Goal: Contribute content: Contribute content

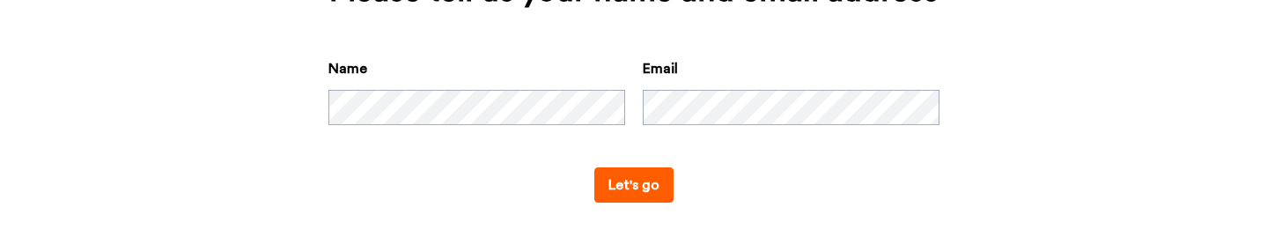
scroll to position [421, 0]
click at [648, 194] on button "Let's go" at bounding box center [633, 184] width 79 height 35
click at [635, 189] on button "Let's go" at bounding box center [633, 184] width 79 height 35
click at [668, 195] on button "Let's go" at bounding box center [633, 184] width 79 height 35
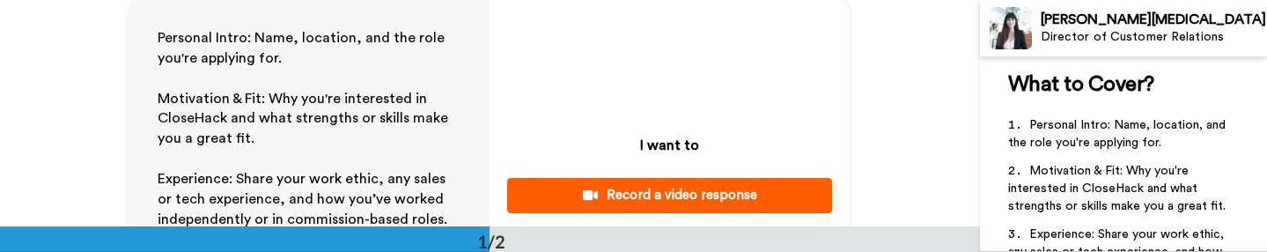
click at [719, 198] on div "Record a video response" at bounding box center [669, 195] width 297 height 18
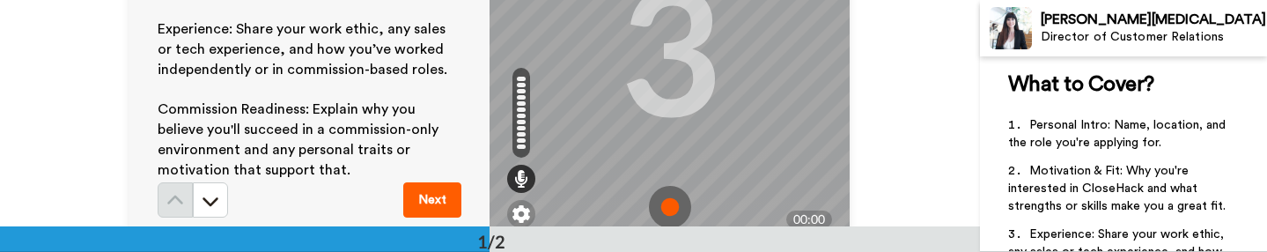
scroll to position [151, 0]
click at [675, 210] on img at bounding box center [670, 206] width 42 height 42
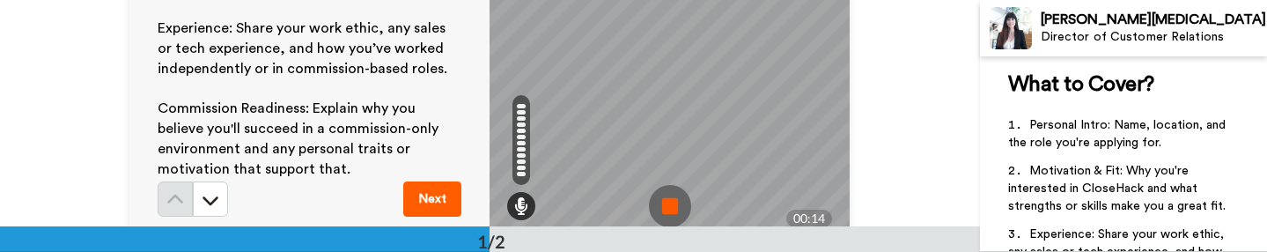
click at [669, 201] on img at bounding box center [670, 206] width 42 height 42
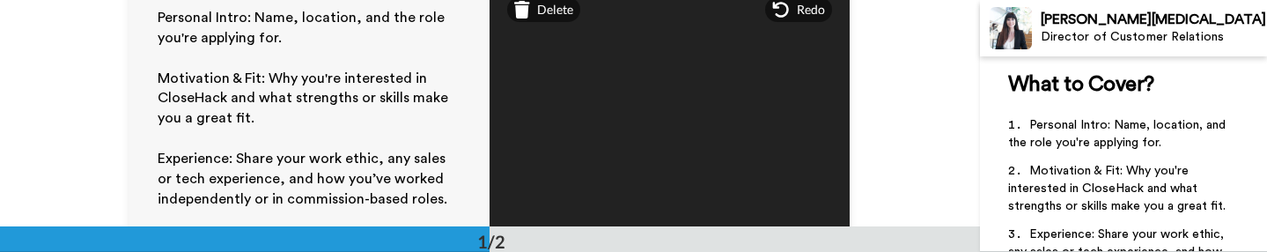
scroll to position [19, 0]
click at [542, 16] on span "Delete" at bounding box center [555, 11] width 36 height 18
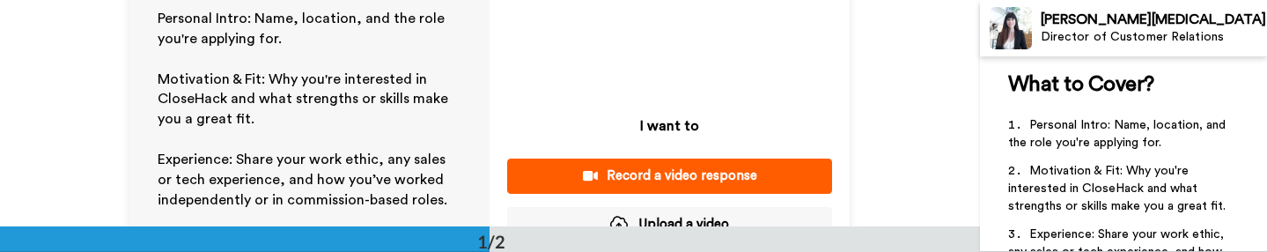
click at [684, 173] on div "Record a video response" at bounding box center [669, 175] width 297 height 18
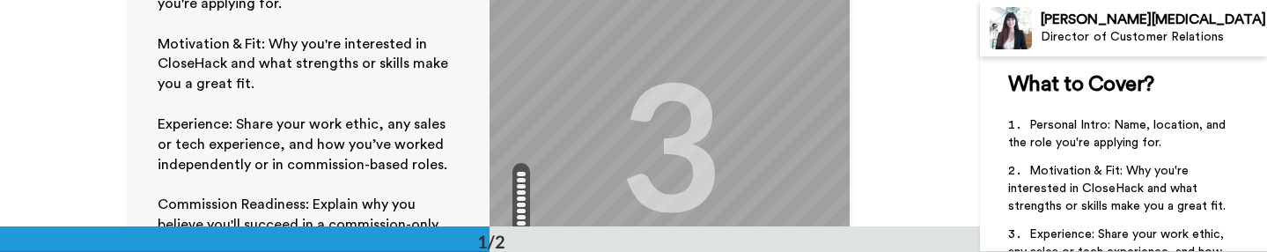
scroll to position [0, 0]
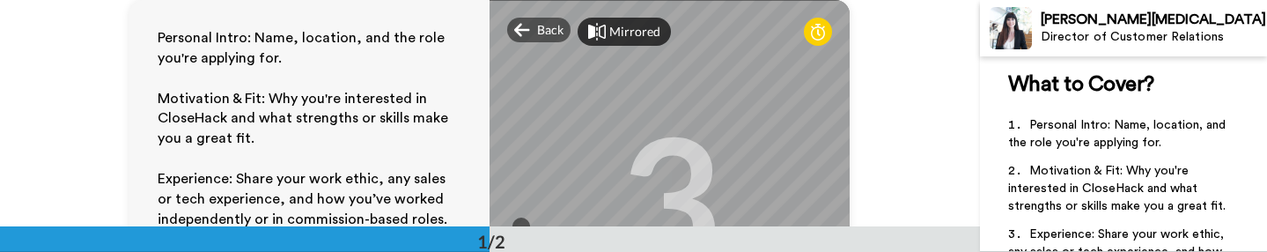
click at [636, 35] on div "Mirrored" at bounding box center [634, 32] width 51 height 18
click at [615, 34] on div "Mirror" at bounding box center [628, 32] width 38 height 18
click at [621, 26] on div "Mirrored" at bounding box center [634, 32] width 51 height 18
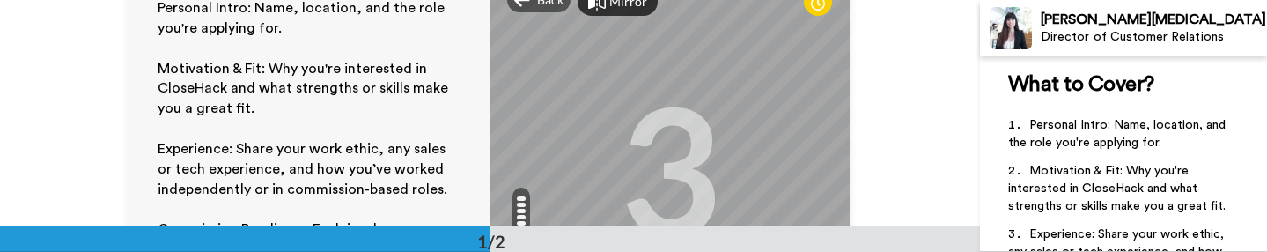
scroll to position [19, 0]
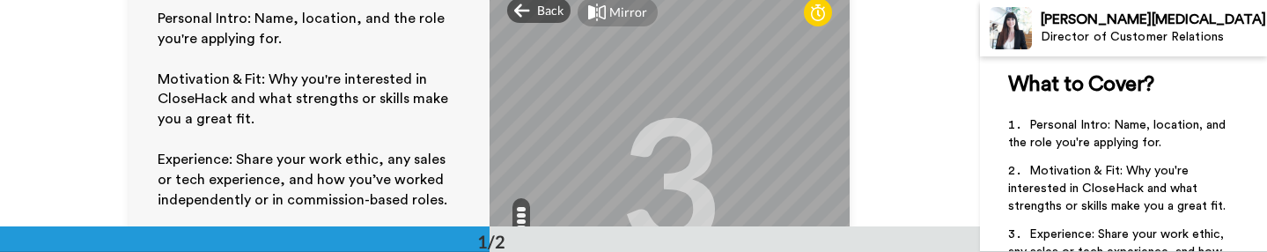
click at [631, 15] on div "Mirror" at bounding box center [628, 13] width 38 height 18
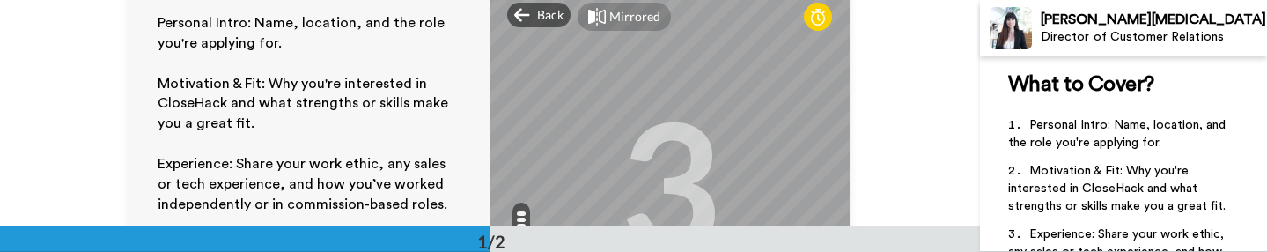
scroll to position [2, 0]
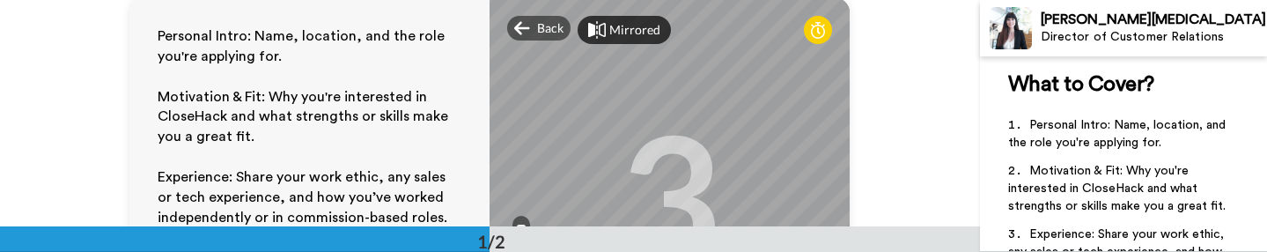
click at [631, 31] on div "Mirrored" at bounding box center [634, 30] width 51 height 18
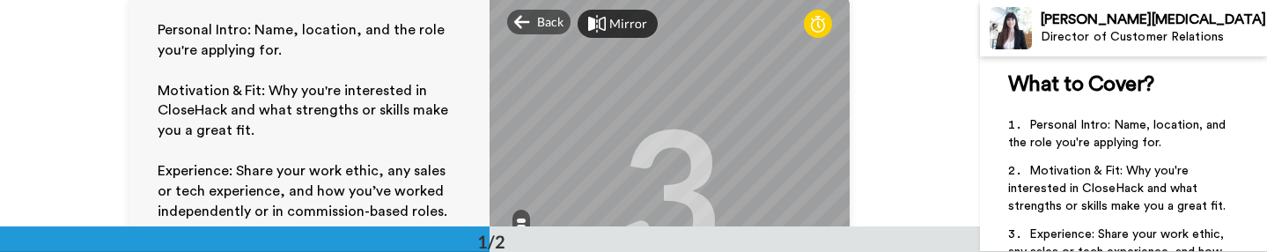
scroll to position [8, 0]
click at [613, 27] on div "Mirror" at bounding box center [628, 24] width 38 height 18
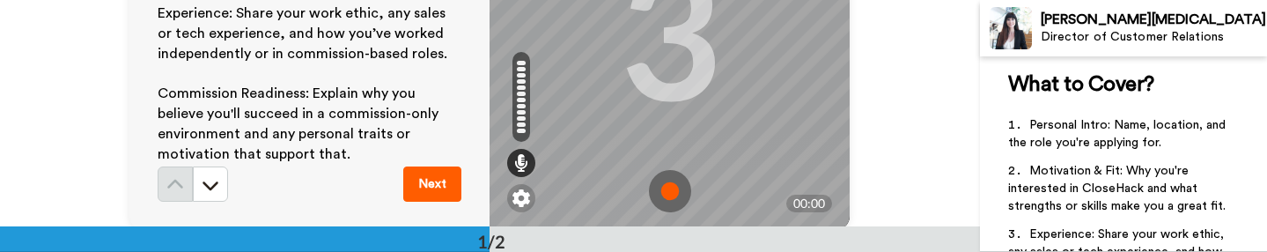
scroll to position [167, 0]
click at [675, 197] on img at bounding box center [670, 189] width 42 height 42
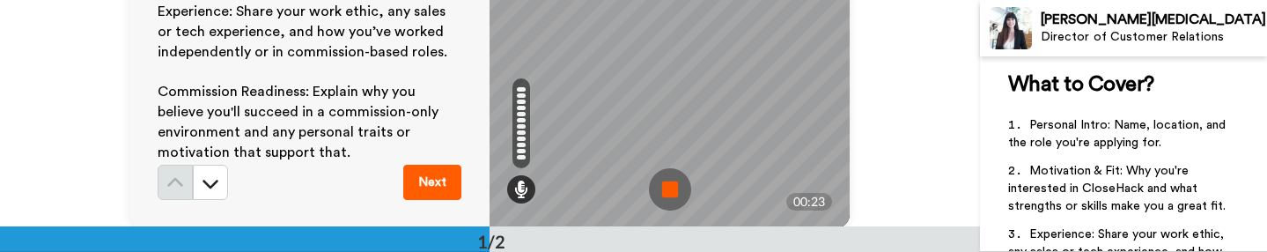
click at [685, 192] on img at bounding box center [670, 189] width 42 height 42
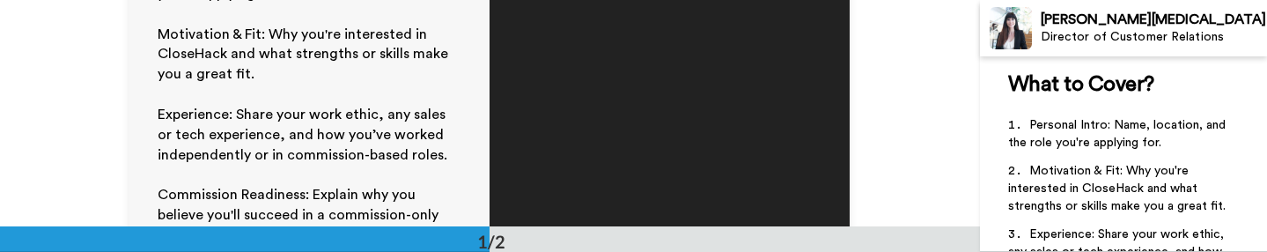
scroll to position [1, 0]
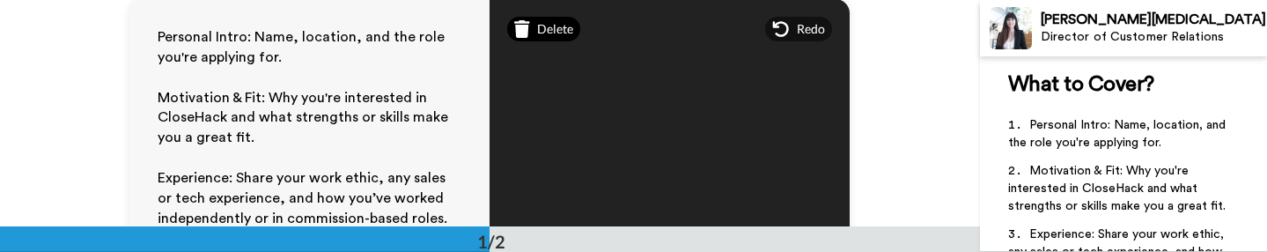
click at [537, 25] on span "Delete" at bounding box center [555, 29] width 36 height 18
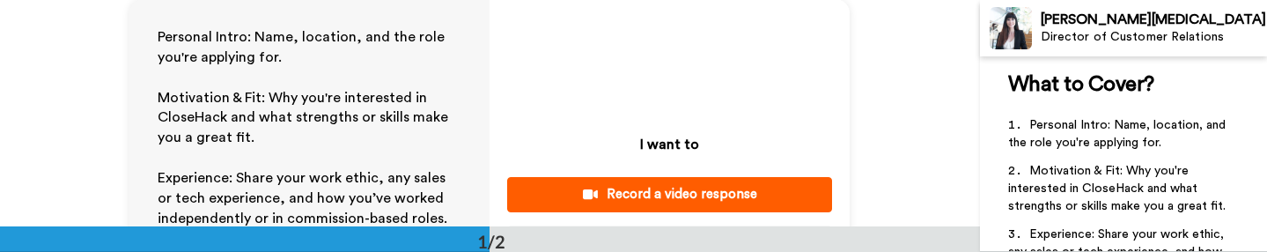
click at [711, 188] on div "Record a video response" at bounding box center [669, 194] width 297 height 18
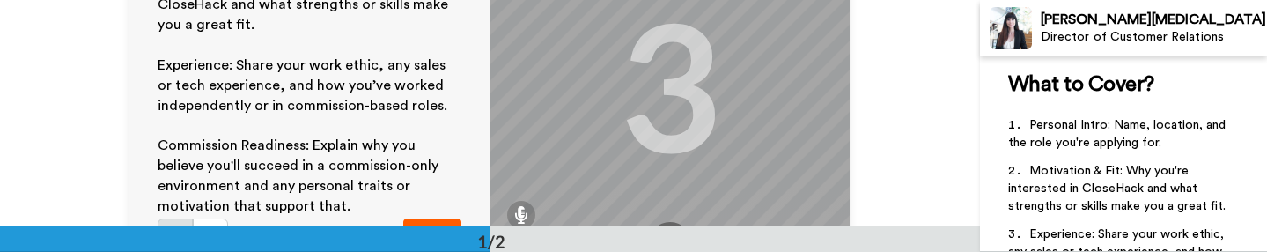
scroll to position [162, 0]
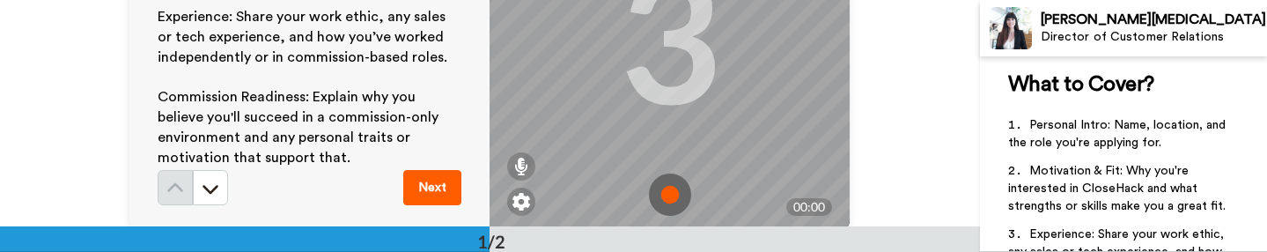
click at [673, 187] on img at bounding box center [670, 194] width 42 height 42
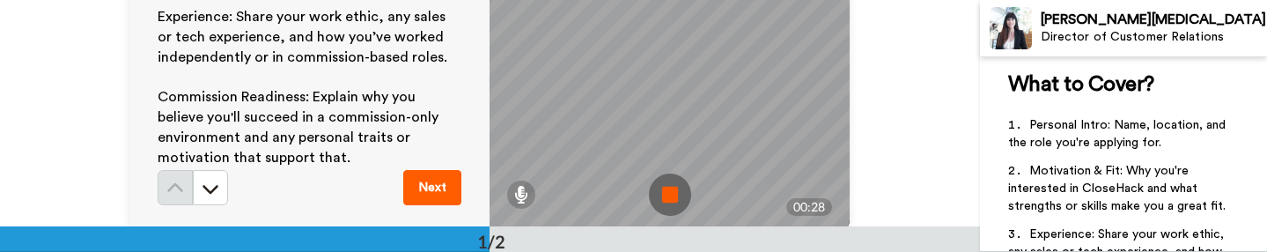
click at [687, 186] on img at bounding box center [670, 194] width 42 height 42
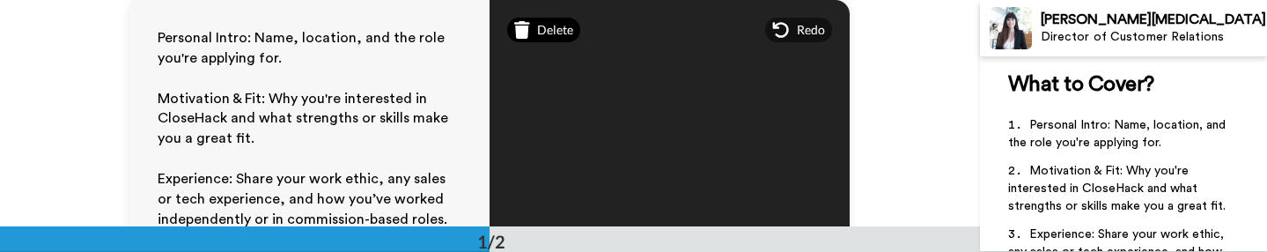
scroll to position [0, 0]
click at [539, 26] on span "Delete" at bounding box center [555, 30] width 36 height 18
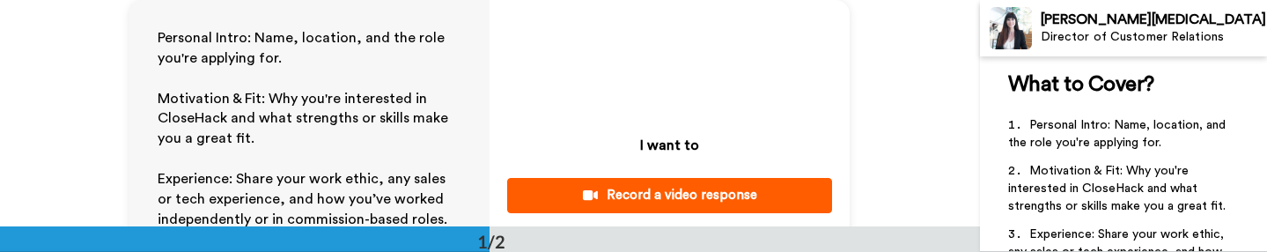
click at [689, 201] on div "Record a video response" at bounding box center [669, 195] width 297 height 18
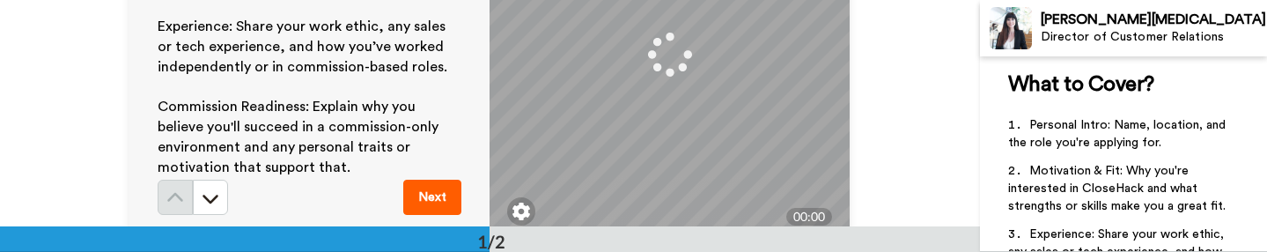
scroll to position [152, 0]
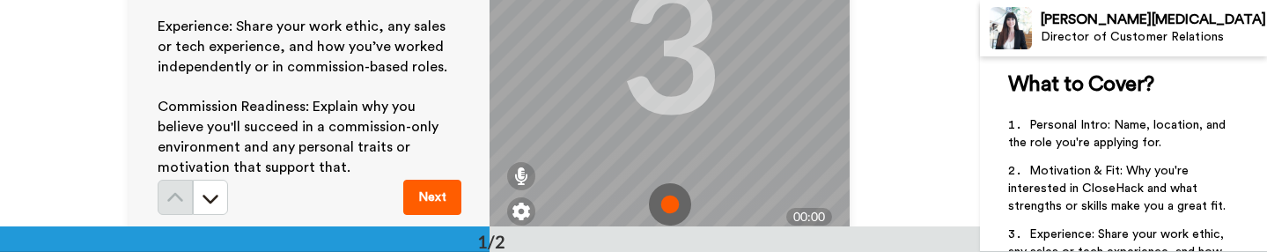
click at [682, 203] on img at bounding box center [670, 204] width 42 height 42
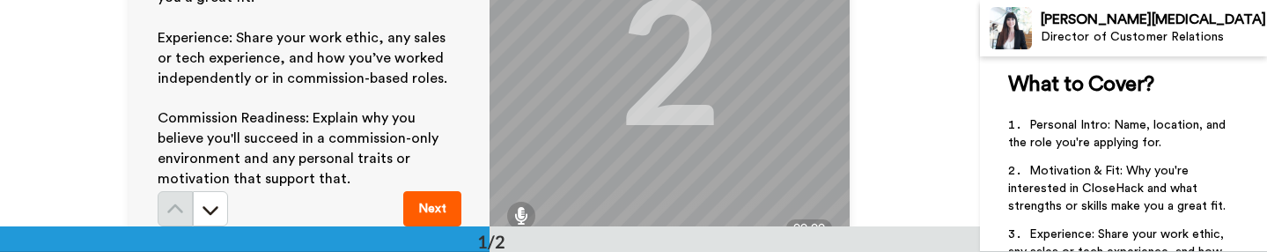
scroll to position [149, 0]
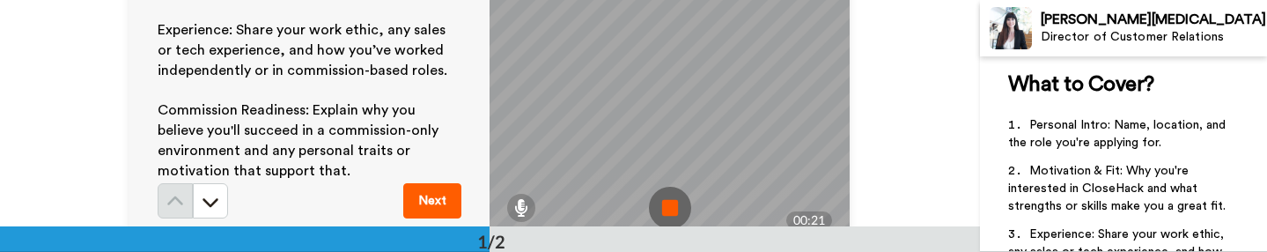
click at [672, 203] on img at bounding box center [670, 208] width 42 height 42
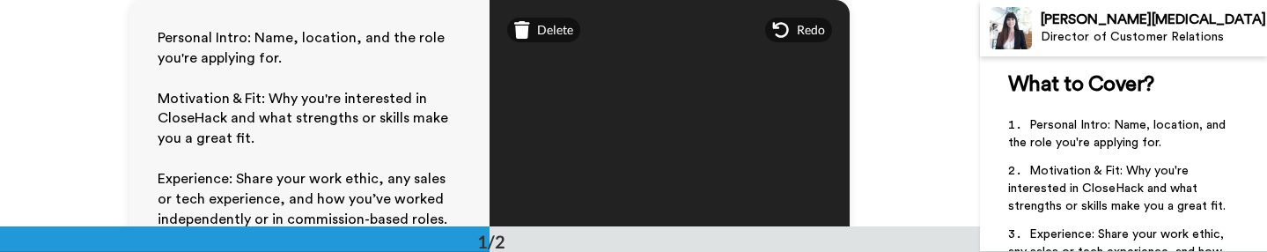
scroll to position [0, 0]
click at [532, 33] on div "Delete" at bounding box center [543, 30] width 73 height 25
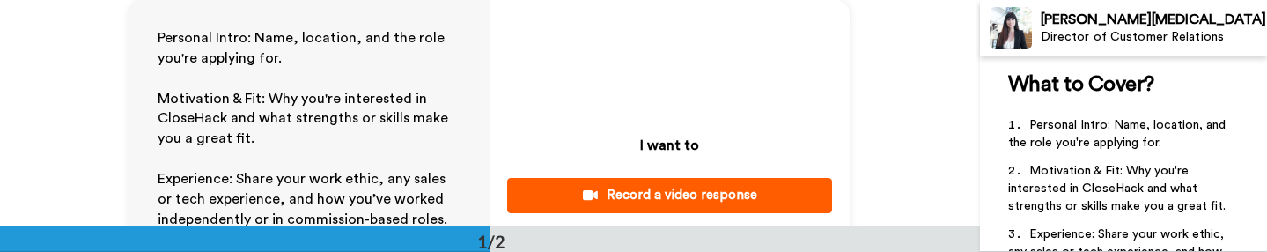
scroll to position [34, 0]
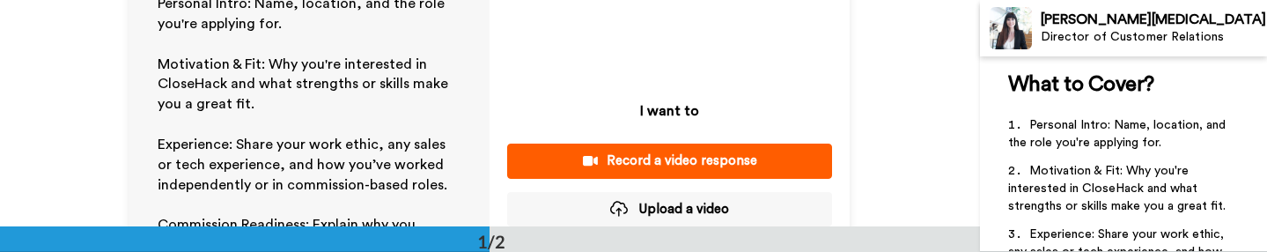
click at [685, 164] on div "Record a video response" at bounding box center [669, 160] width 297 height 18
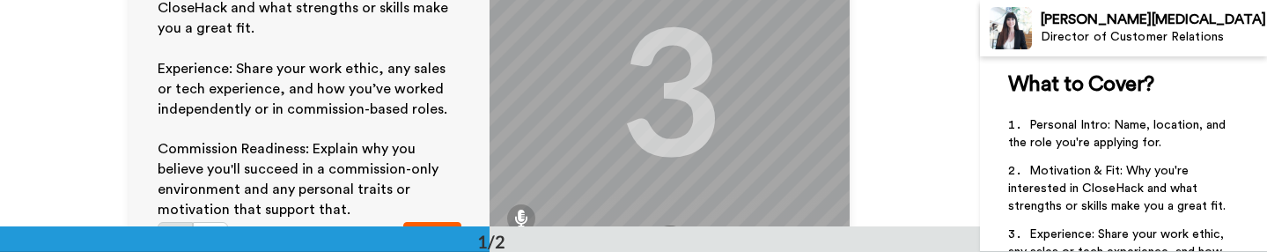
scroll to position [159, 0]
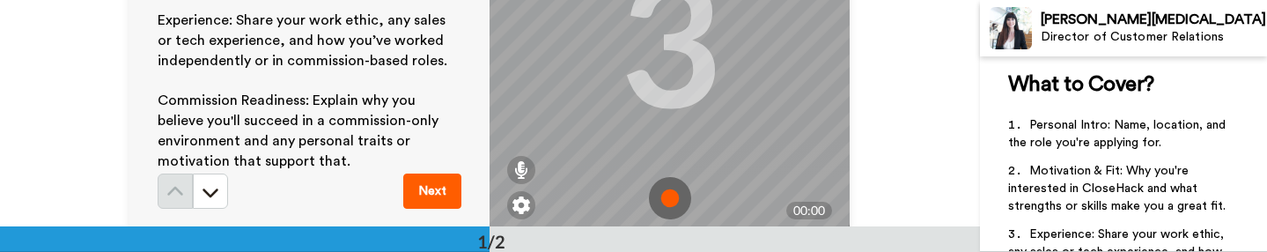
click at [672, 202] on img at bounding box center [670, 198] width 42 height 42
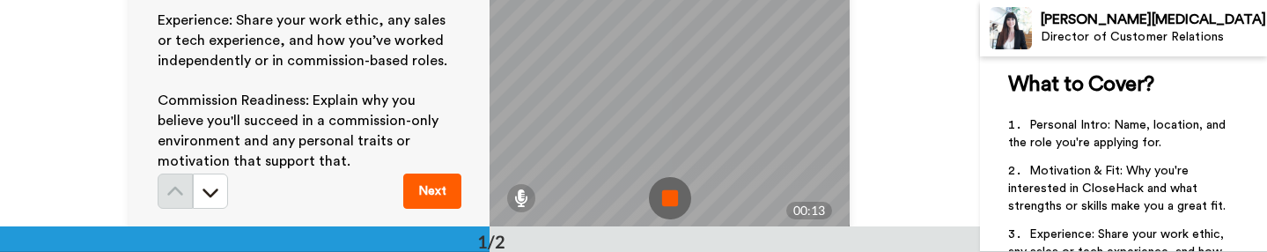
click at [685, 200] on img at bounding box center [670, 198] width 42 height 42
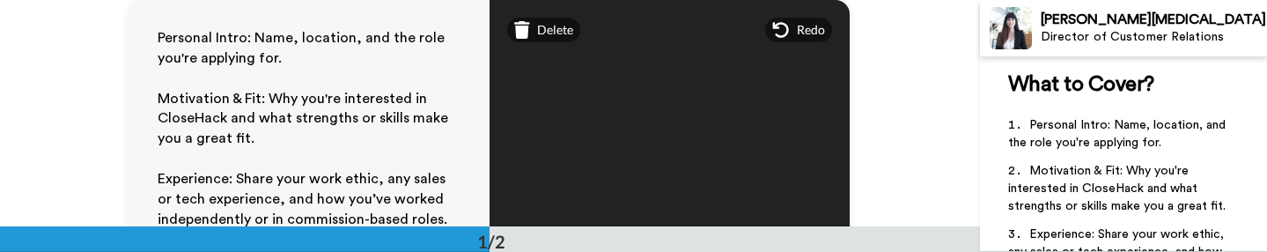
scroll to position [0, 0]
click at [543, 34] on span "Delete" at bounding box center [555, 30] width 36 height 18
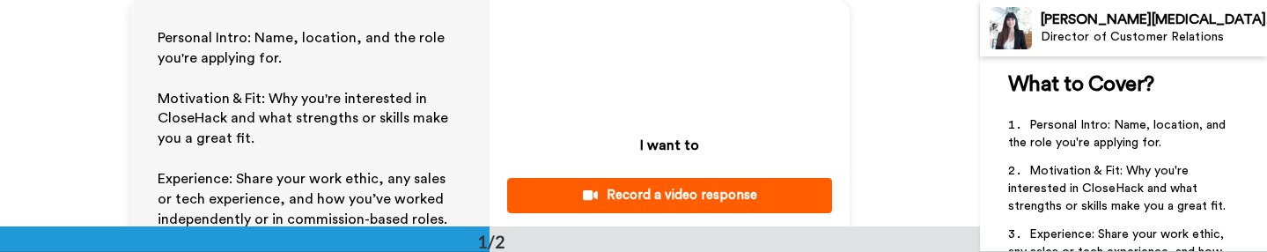
click at [668, 198] on div "Record a video response" at bounding box center [669, 195] width 297 height 18
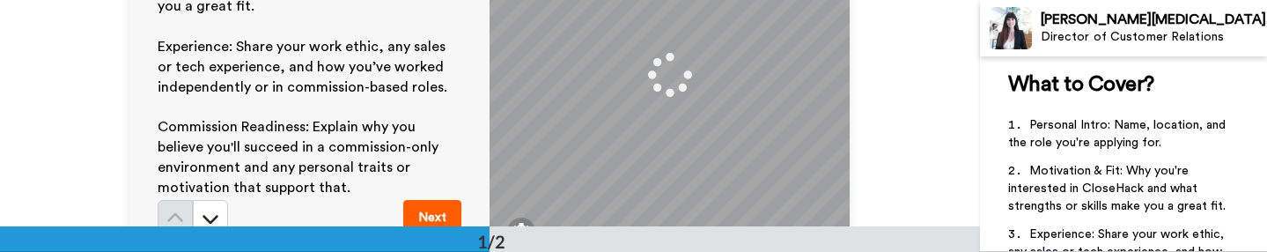
scroll to position [134, 0]
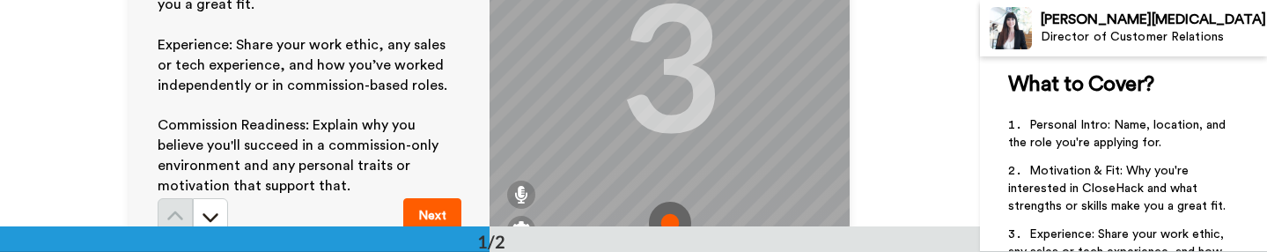
click at [668, 210] on img at bounding box center [670, 223] width 42 height 42
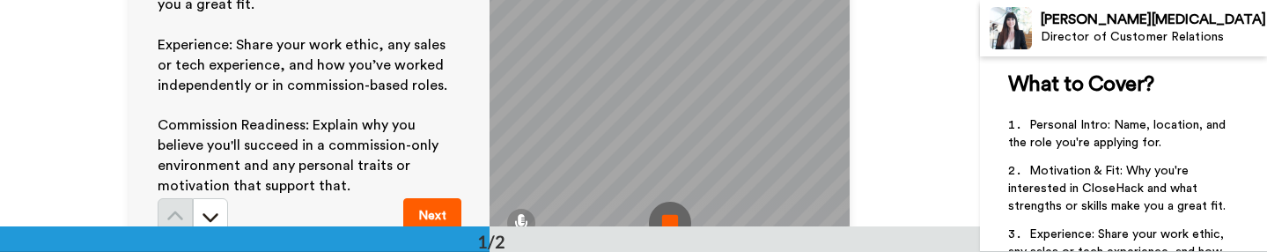
click at [668, 216] on img at bounding box center [670, 223] width 42 height 42
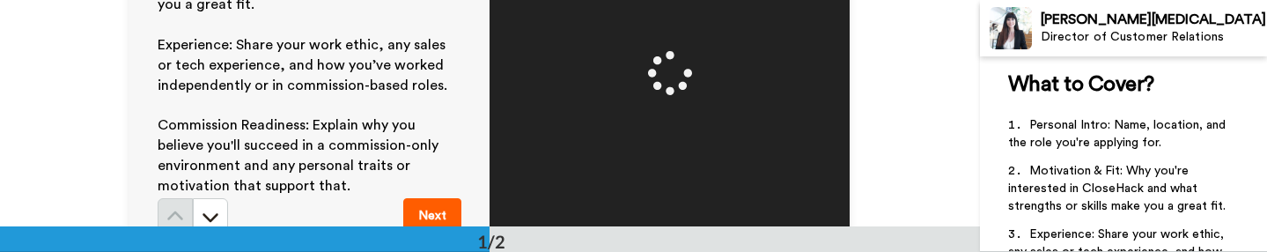
scroll to position [0, 0]
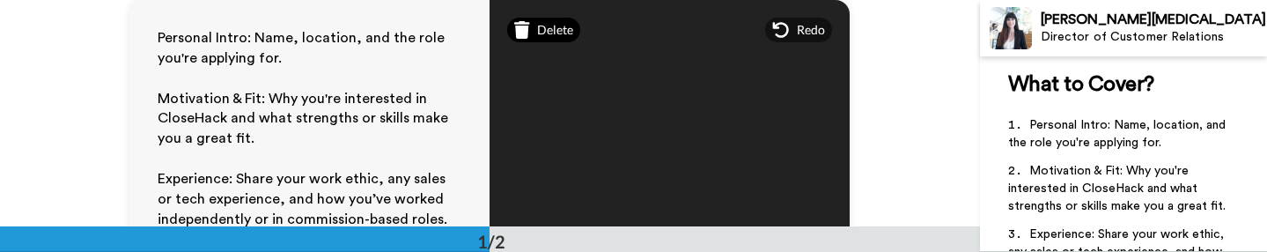
click at [532, 36] on div "Delete" at bounding box center [543, 30] width 73 height 25
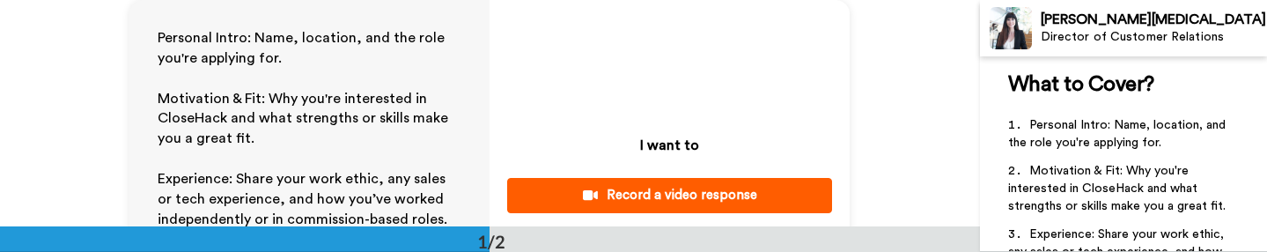
click at [734, 191] on div "Record a video response" at bounding box center [669, 195] width 297 height 18
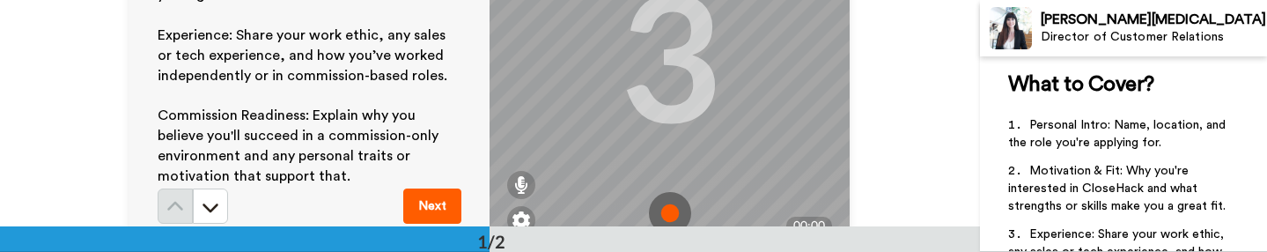
scroll to position [145, 0]
click at [678, 202] on img at bounding box center [670, 211] width 42 height 42
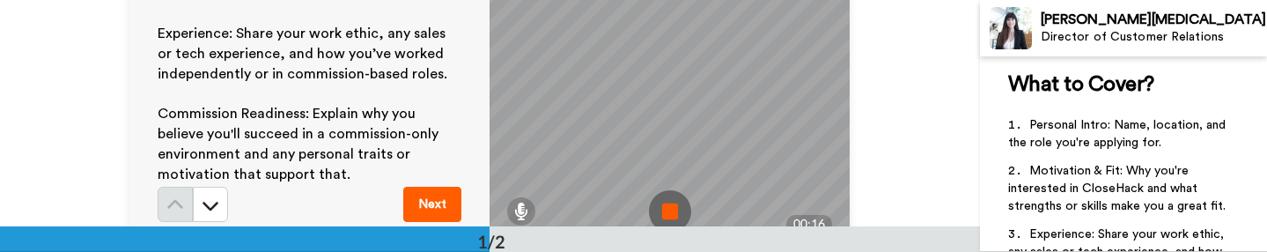
click at [670, 199] on img at bounding box center [670, 211] width 42 height 42
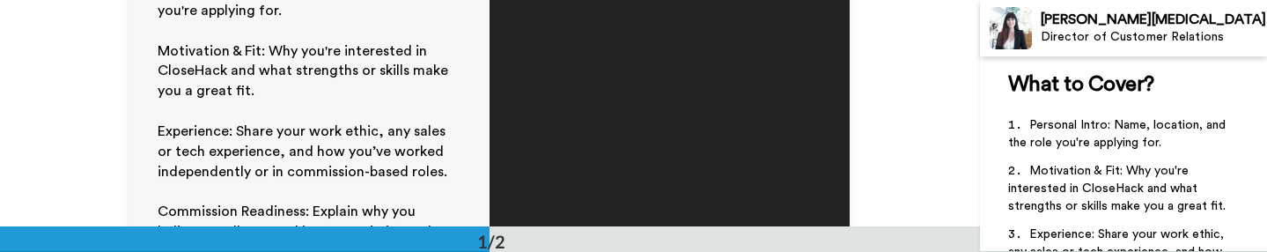
scroll to position [6, 0]
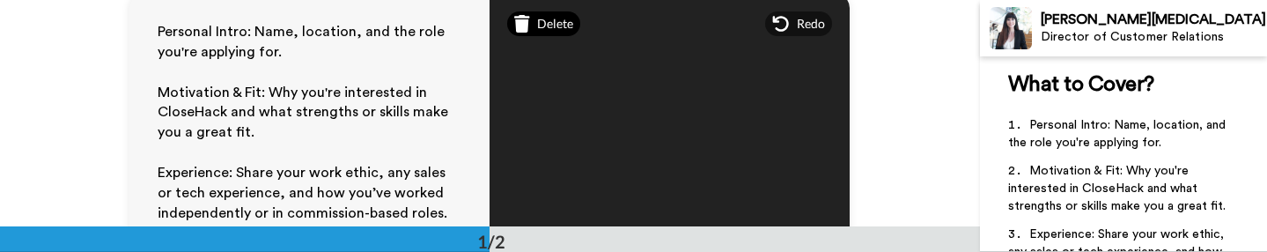
click at [530, 24] on div "Delete" at bounding box center [543, 23] width 73 height 25
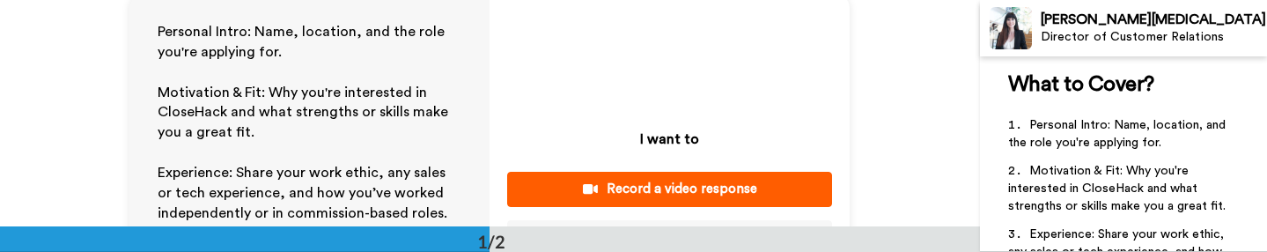
click at [633, 182] on div "Record a video response" at bounding box center [669, 189] width 297 height 18
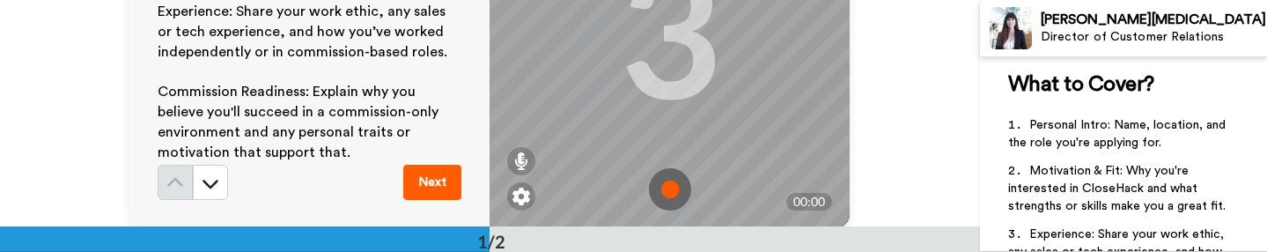
scroll to position [166, 0]
click at [664, 200] on img at bounding box center [670, 190] width 42 height 42
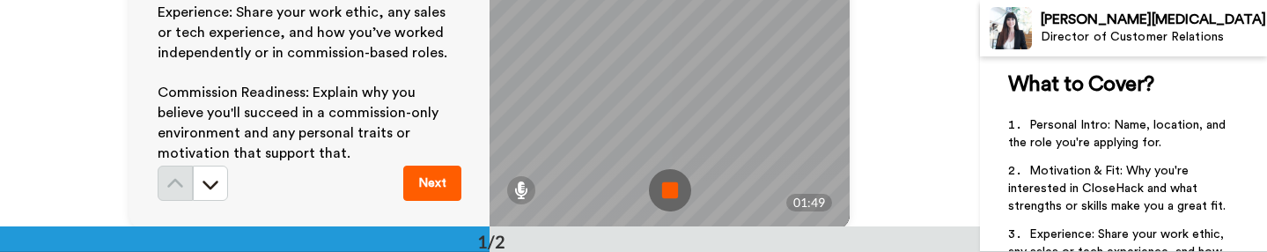
click at [681, 193] on img at bounding box center [670, 190] width 42 height 42
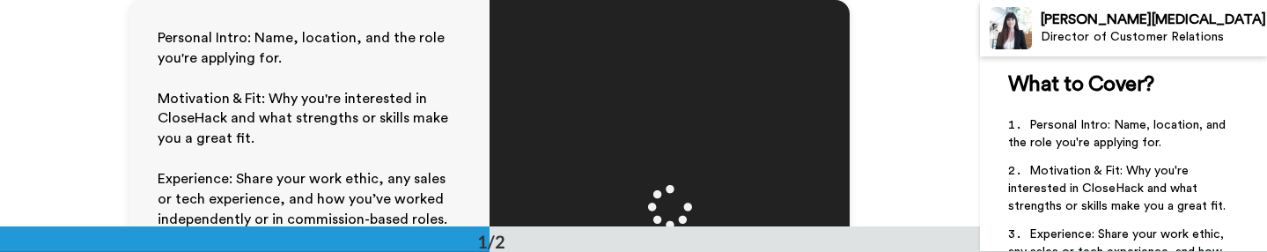
scroll to position [0, 0]
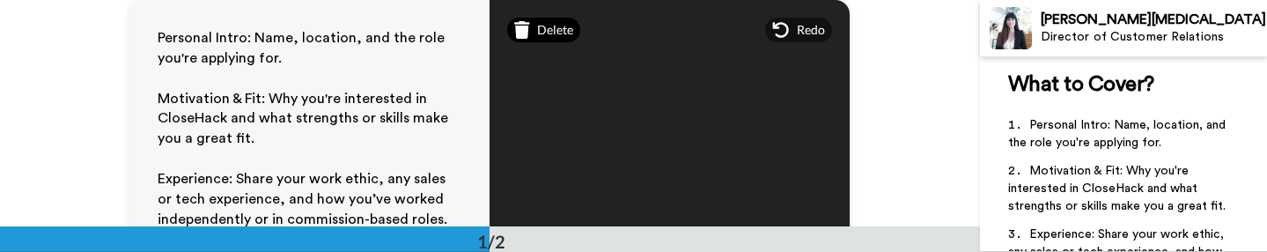
click at [544, 27] on span "Delete" at bounding box center [555, 30] width 36 height 18
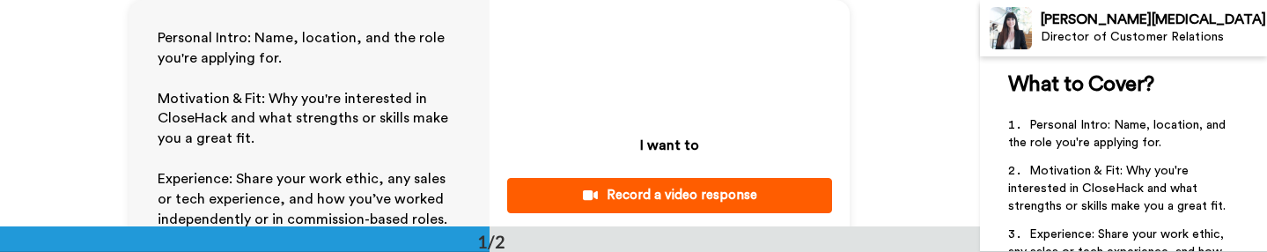
scroll to position [29, 0]
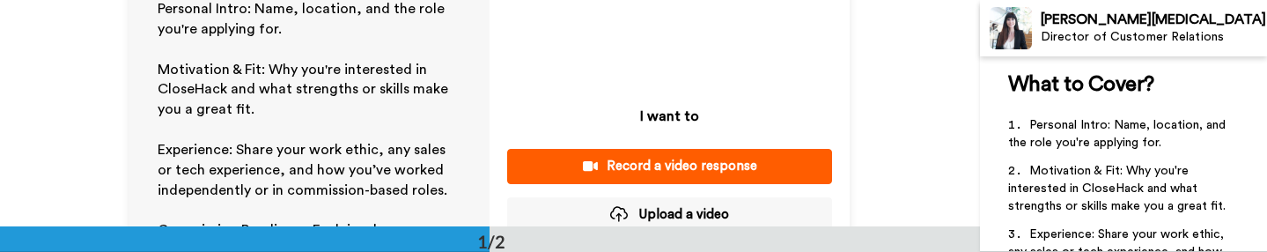
click at [689, 170] on div "Record a video response" at bounding box center [669, 166] width 297 height 18
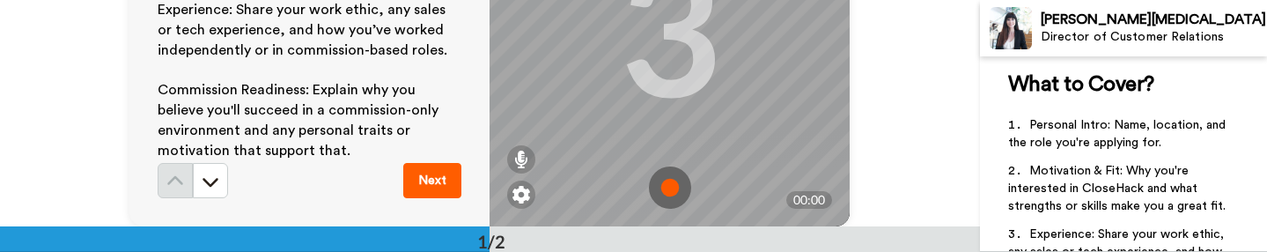
scroll to position [169, 0]
click at [672, 190] on img at bounding box center [670, 187] width 42 height 42
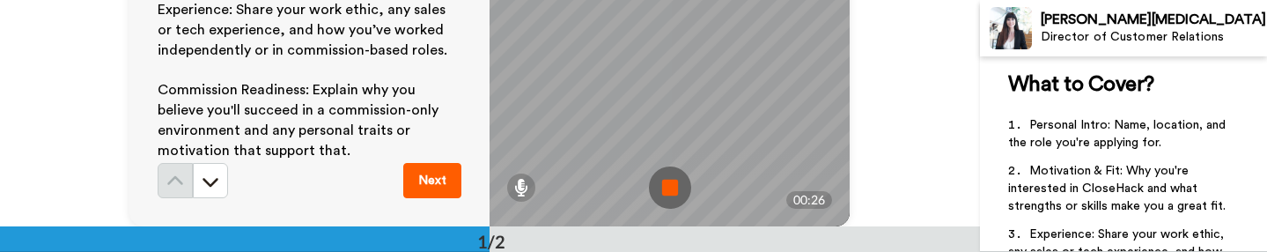
click at [678, 196] on img at bounding box center [670, 187] width 42 height 42
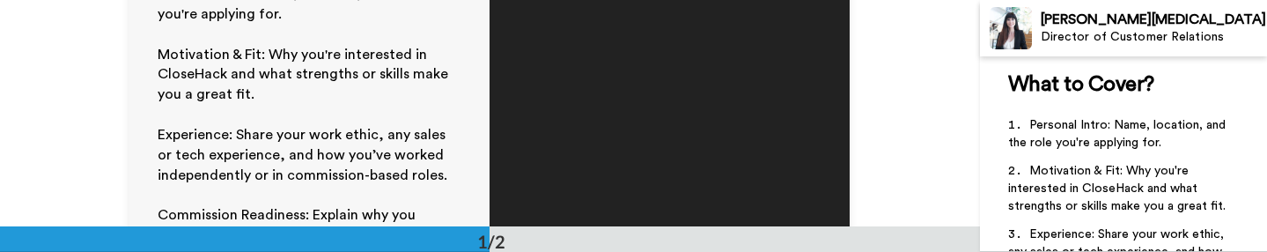
scroll to position [0, 0]
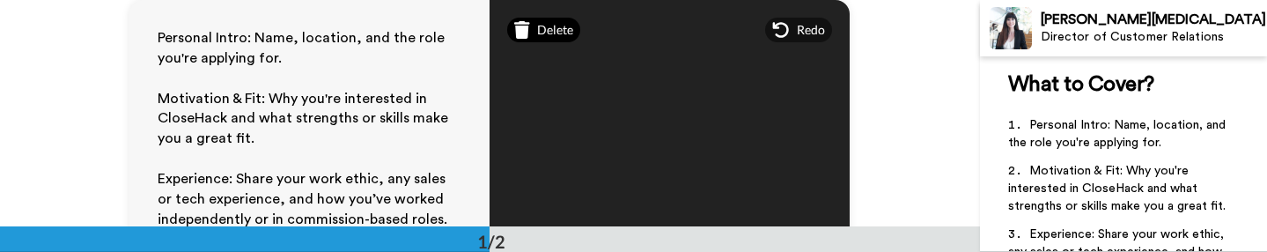
click at [555, 33] on span "Delete" at bounding box center [555, 30] width 36 height 18
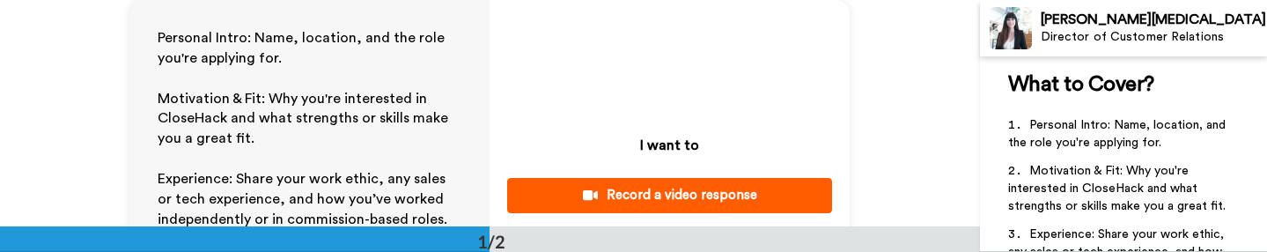
click at [685, 196] on div "Record a video response" at bounding box center [669, 195] width 297 height 18
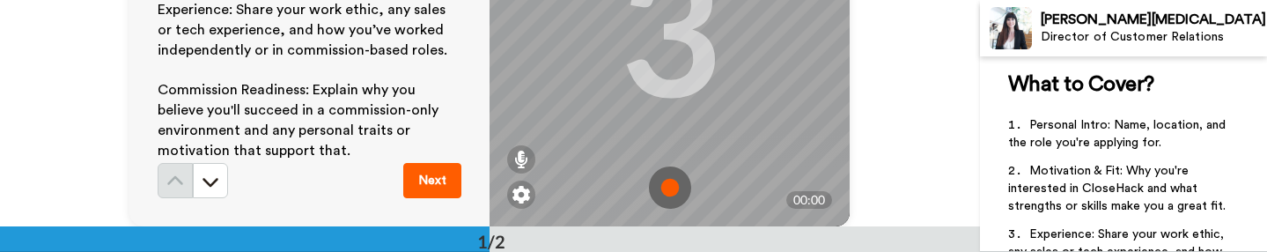
scroll to position [169, 0]
click at [670, 192] on img at bounding box center [670, 187] width 42 height 42
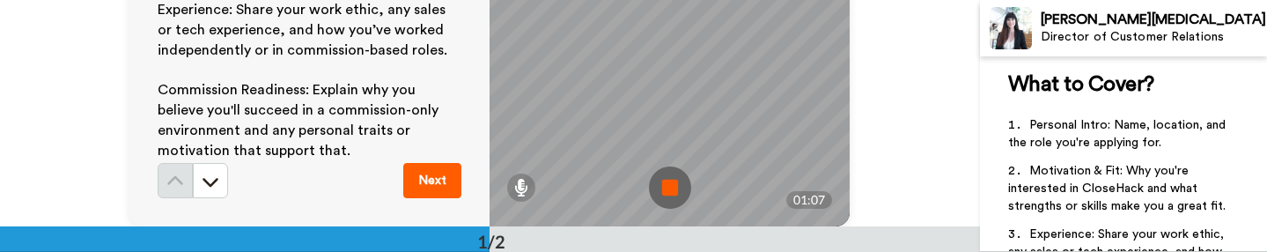
click at [659, 196] on img at bounding box center [670, 187] width 42 height 42
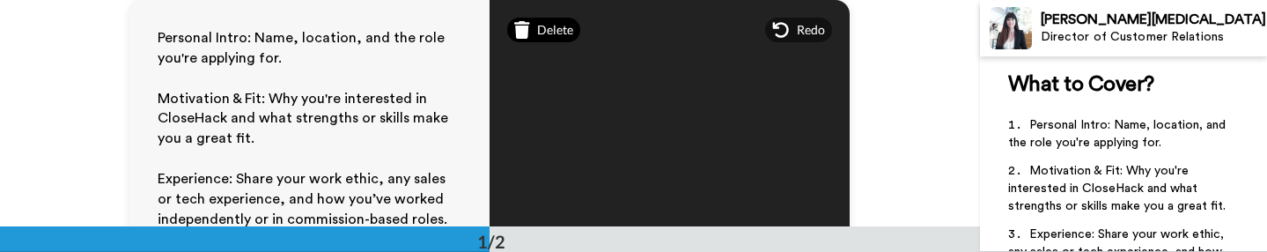
scroll to position [0, 0]
click at [557, 34] on span "Delete" at bounding box center [555, 30] width 36 height 18
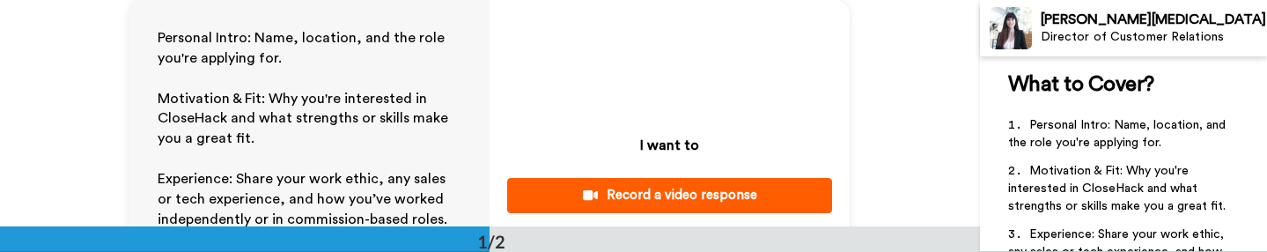
click at [656, 194] on div "Record a video response" at bounding box center [669, 195] width 297 height 18
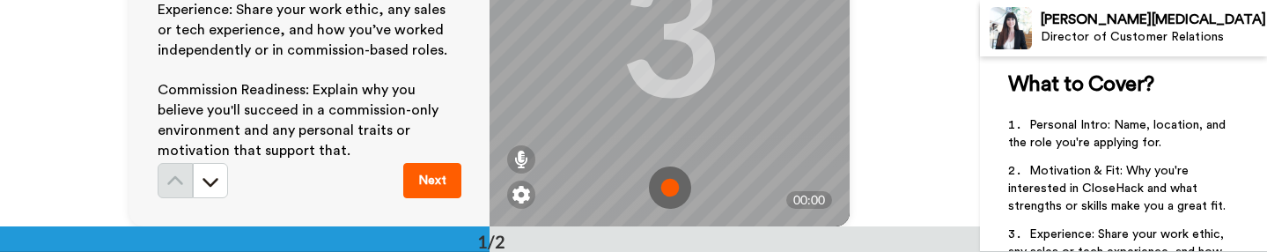
scroll to position [169, 0]
click at [669, 190] on img at bounding box center [670, 187] width 42 height 42
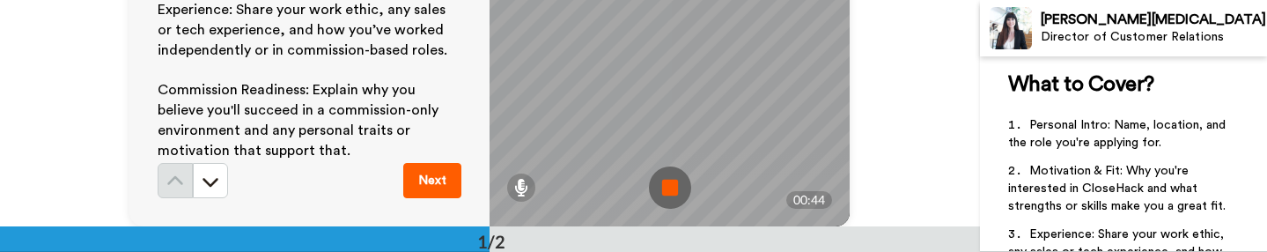
click at [673, 194] on img at bounding box center [670, 187] width 42 height 42
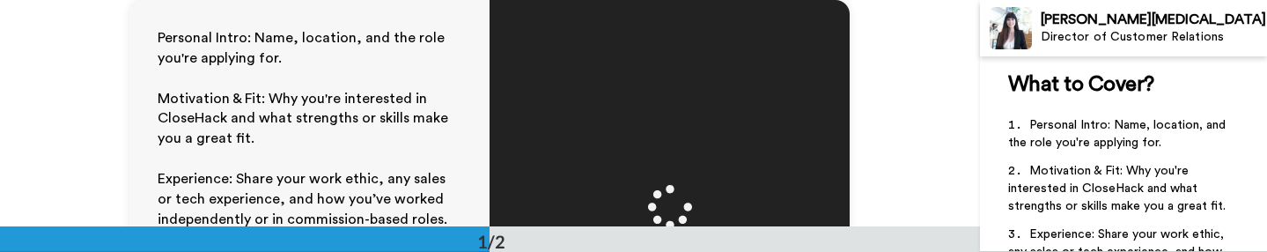
scroll to position [0, 0]
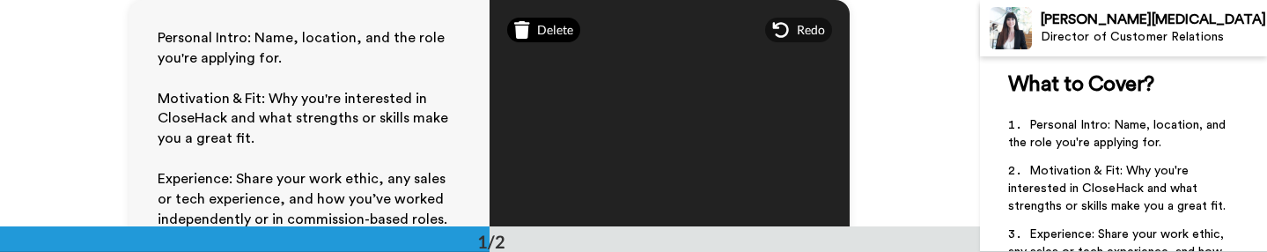
click at [535, 33] on div "Delete" at bounding box center [543, 30] width 73 height 25
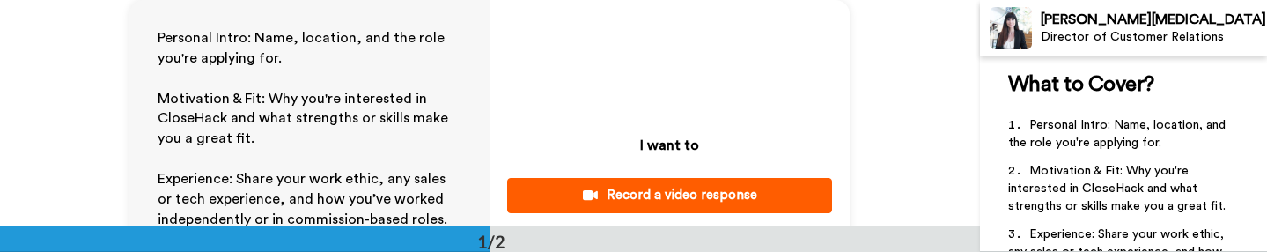
click at [708, 198] on div "Record a video response" at bounding box center [669, 195] width 297 height 18
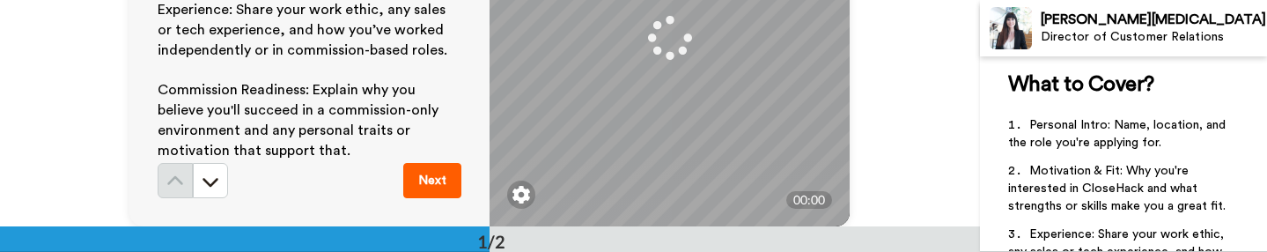
scroll to position [169, 0]
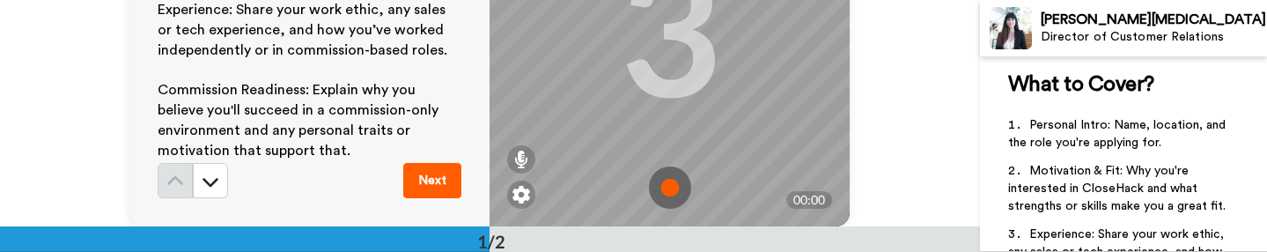
click at [668, 184] on img at bounding box center [670, 187] width 42 height 42
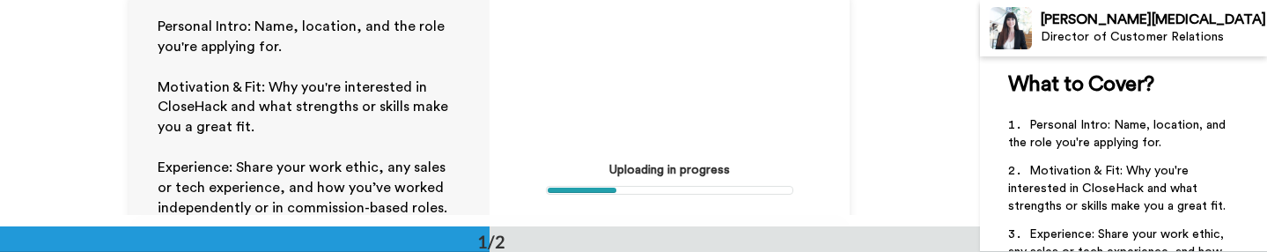
scroll to position [0, 0]
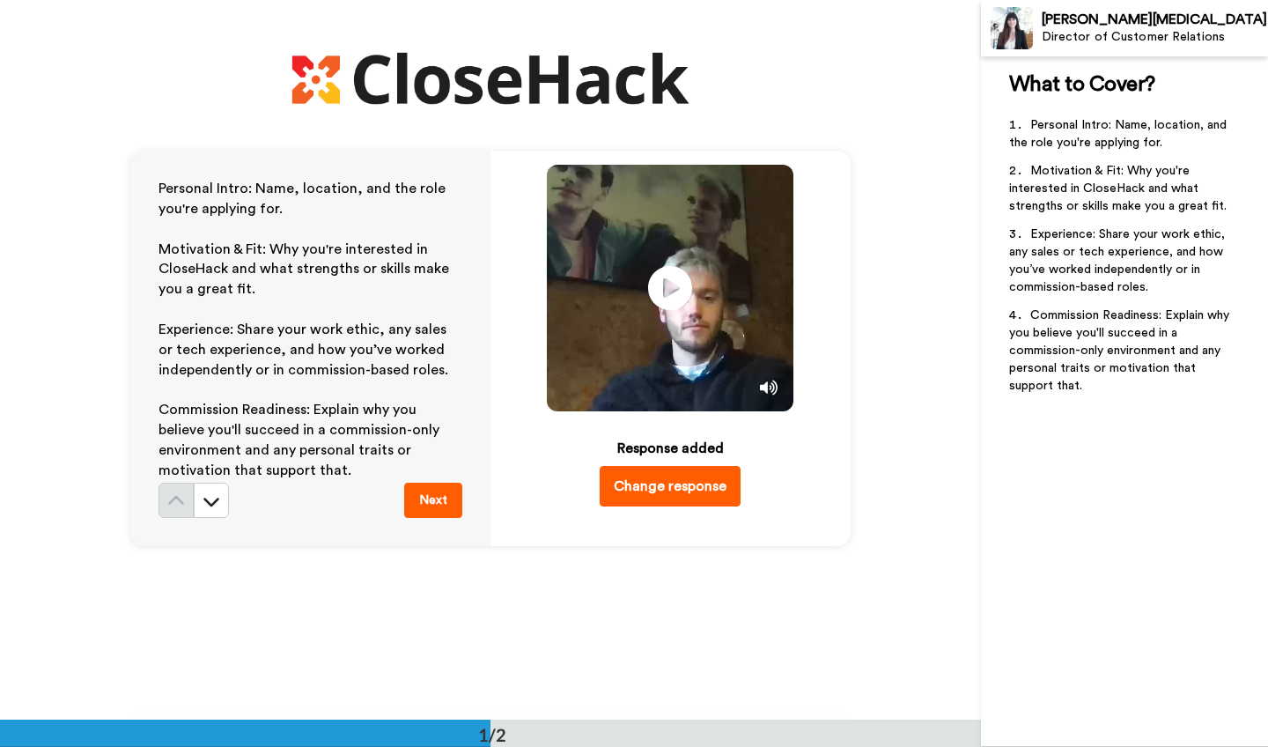
click at [674, 482] on button "Change response" at bounding box center [670, 486] width 141 height 41
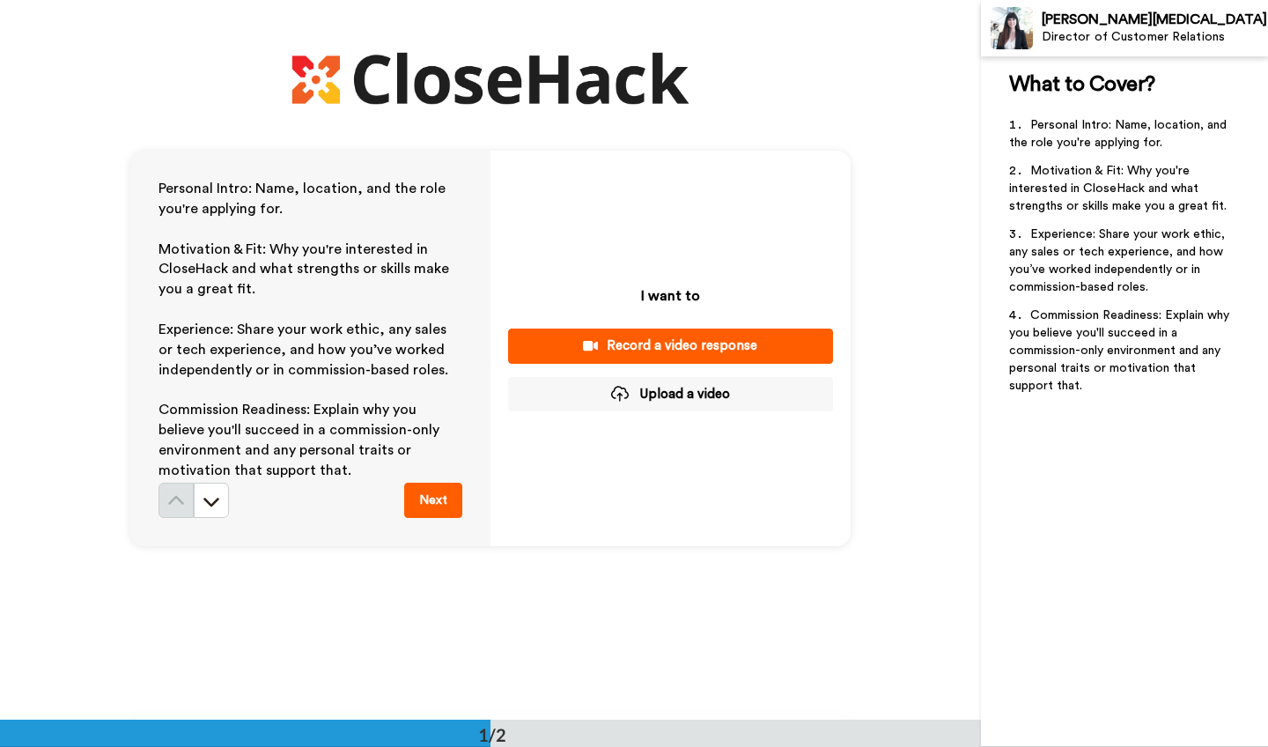
click at [682, 355] on div "Record a video response" at bounding box center [670, 345] width 297 height 18
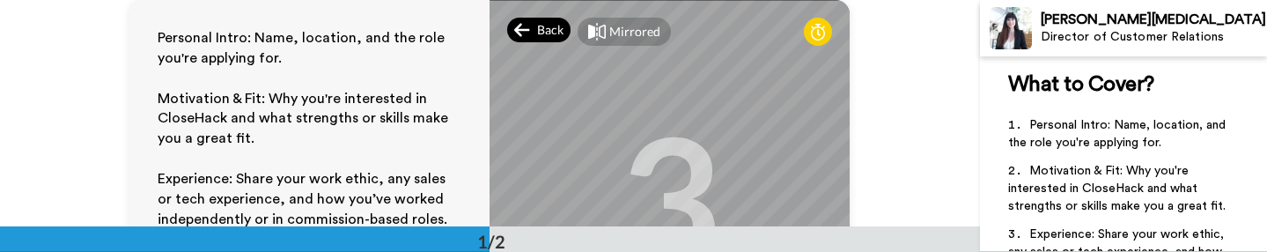
click at [528, 32] on icon at bounding box center [522, 30] width 16 height 18
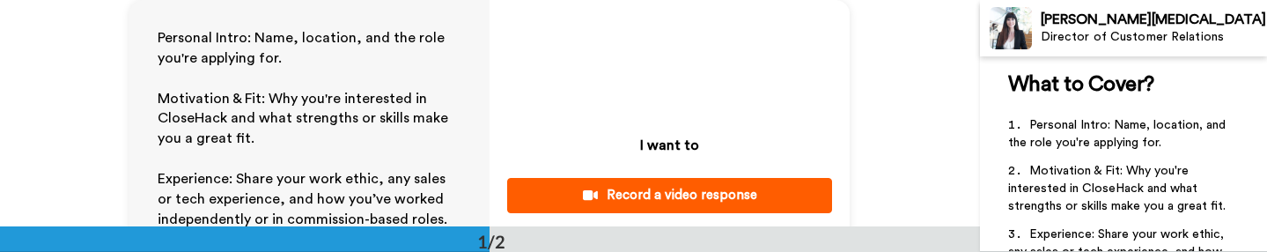
click at [674, 196] on div "Record a video response" at bounding box center [669, 195] width 297 height 18
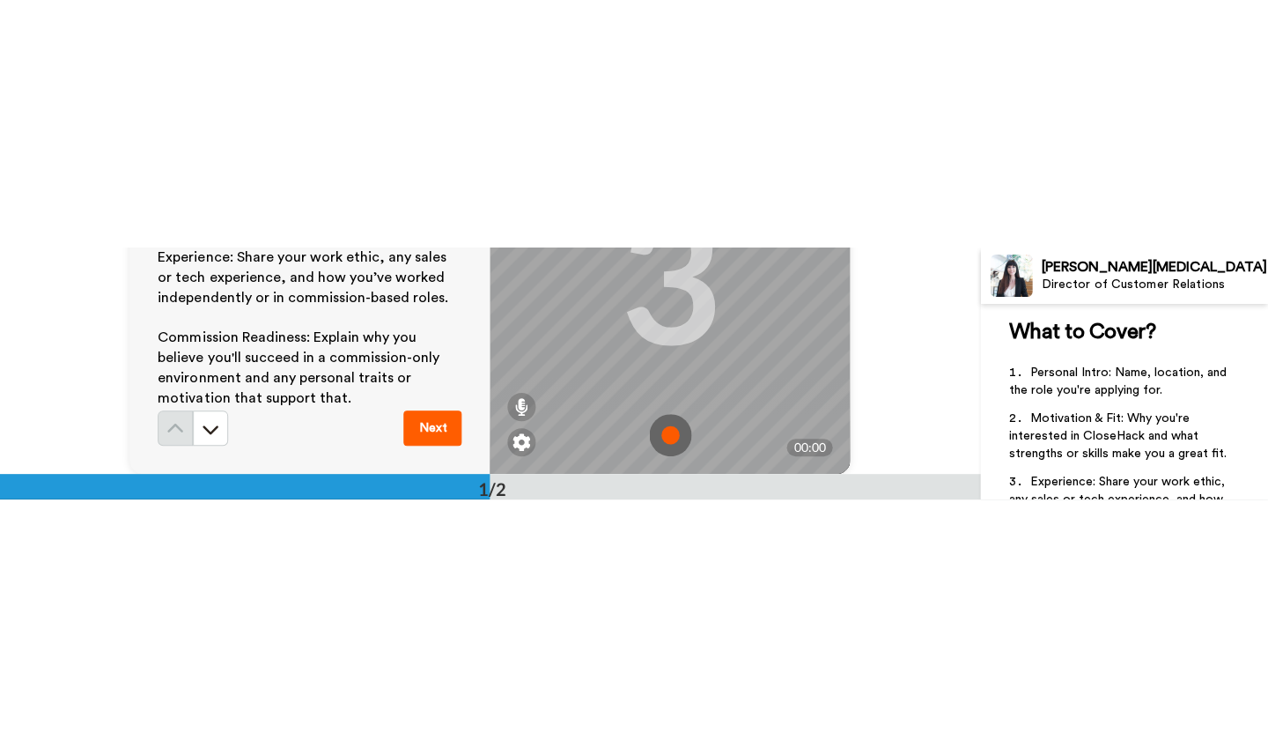
scroll to position [169, 0]
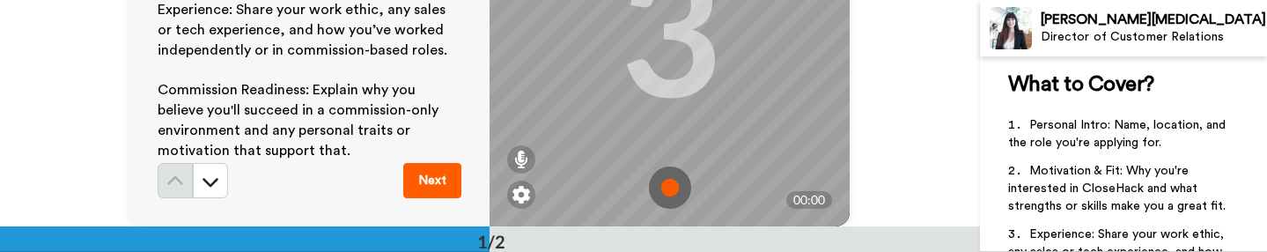
click at [653, 192] on img at bounding box center [670, 187] width 42 height 42
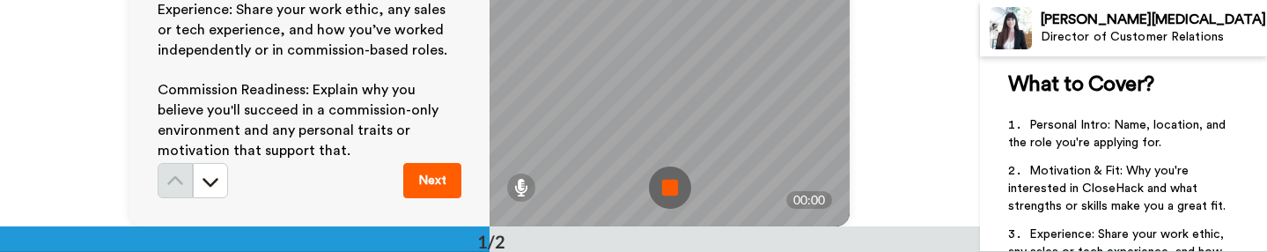
scroll to position [0, 0]
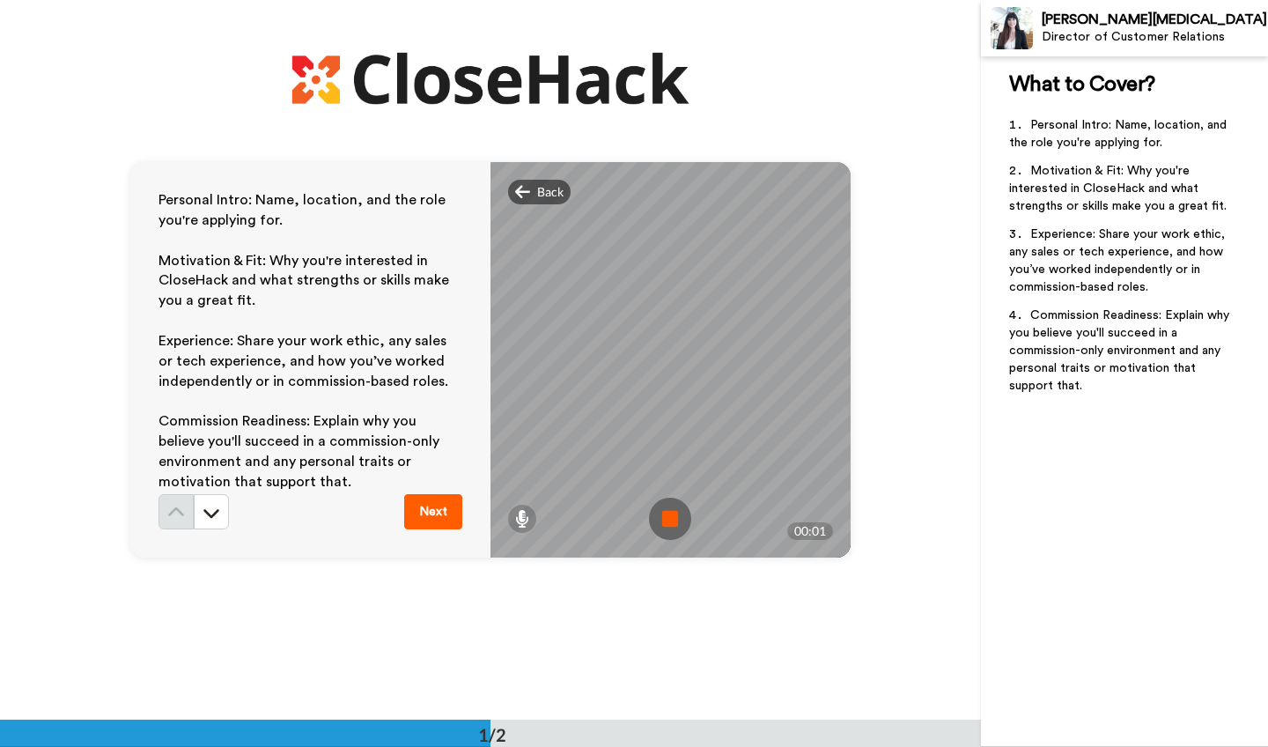
click at [674, 515] on img at bounding box center [670, 519] width 42 height 42
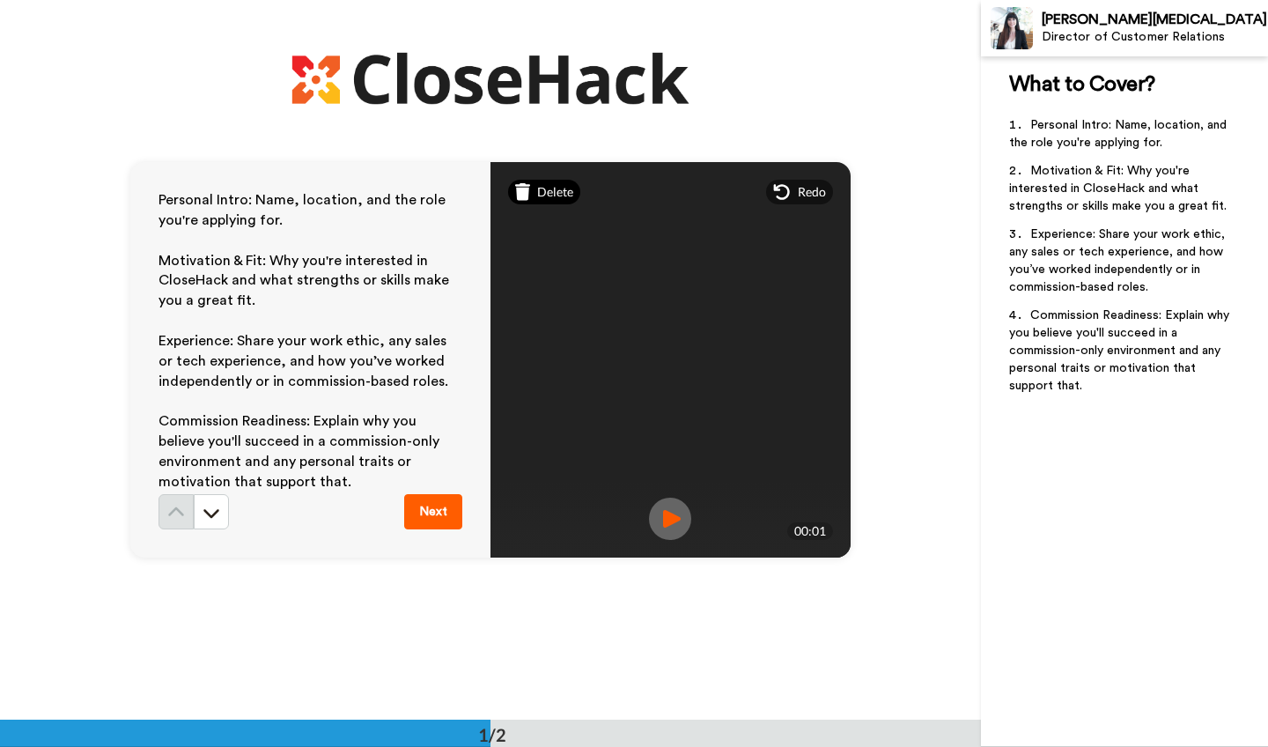
click at [529, 184] on icon at bounding box center [523, 192] width 16 height 18
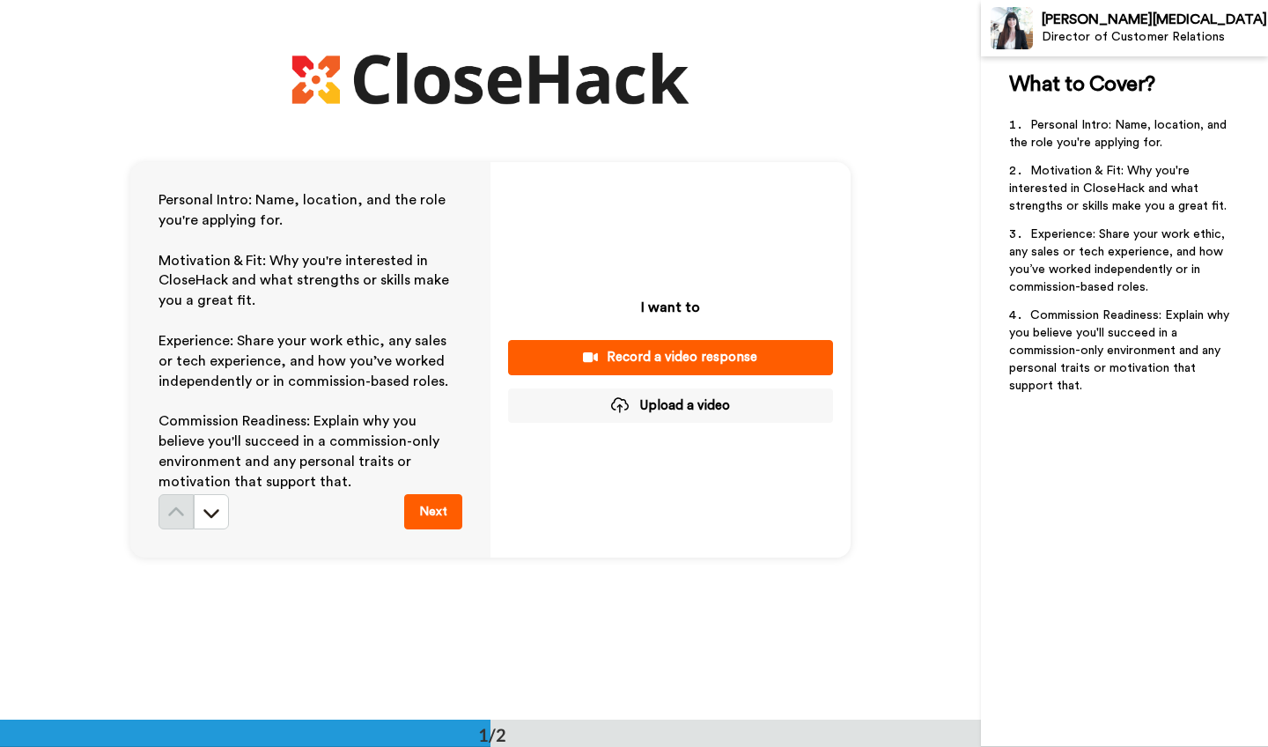
click at [696, 366] on div "Record a video response" at bounding box center [670, 357] width 297 height 18
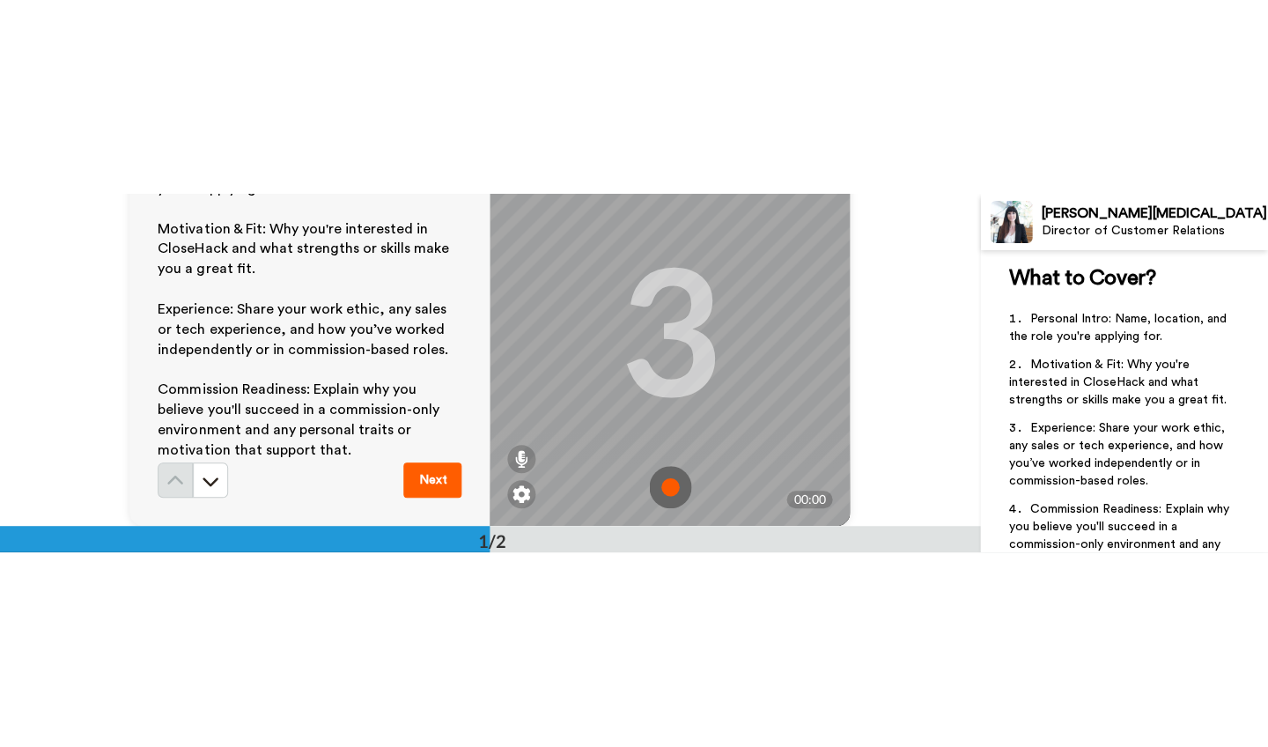
scroll to position [63, 0]
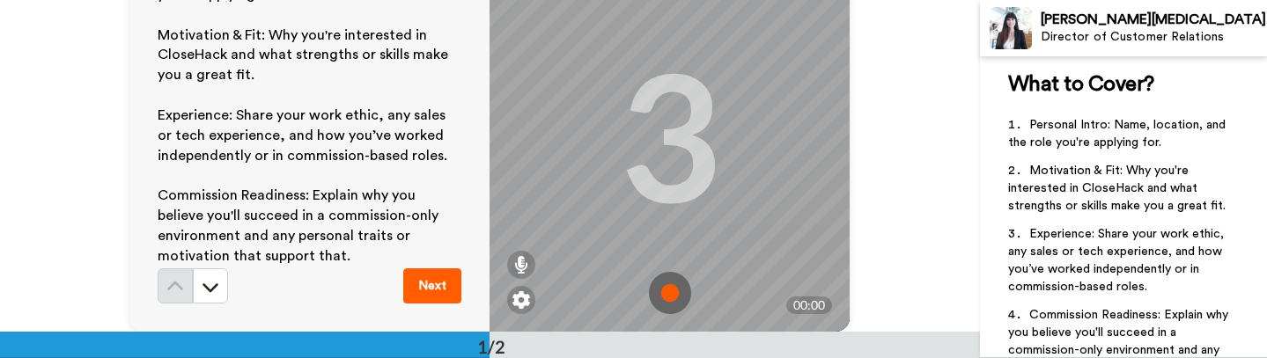
click at [695, 184] on div "3" at bounding box center [670, 135] width 102 height 132
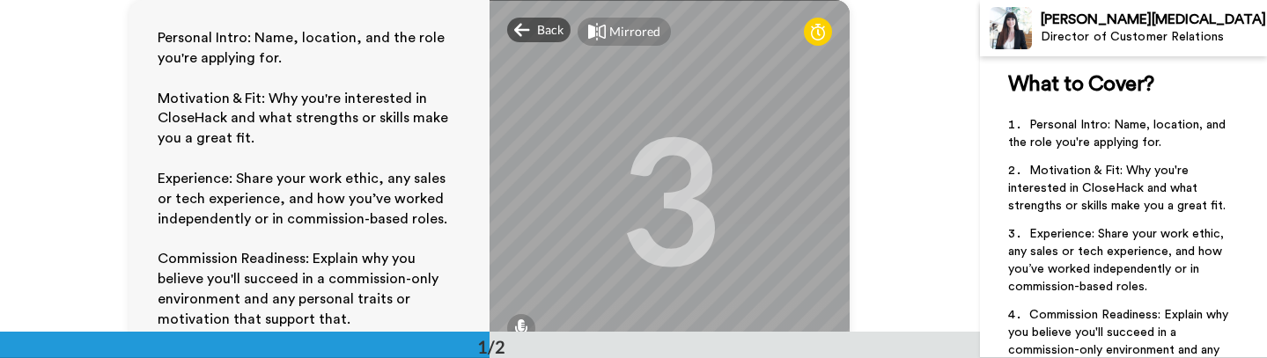
scroll to position [0, 0]
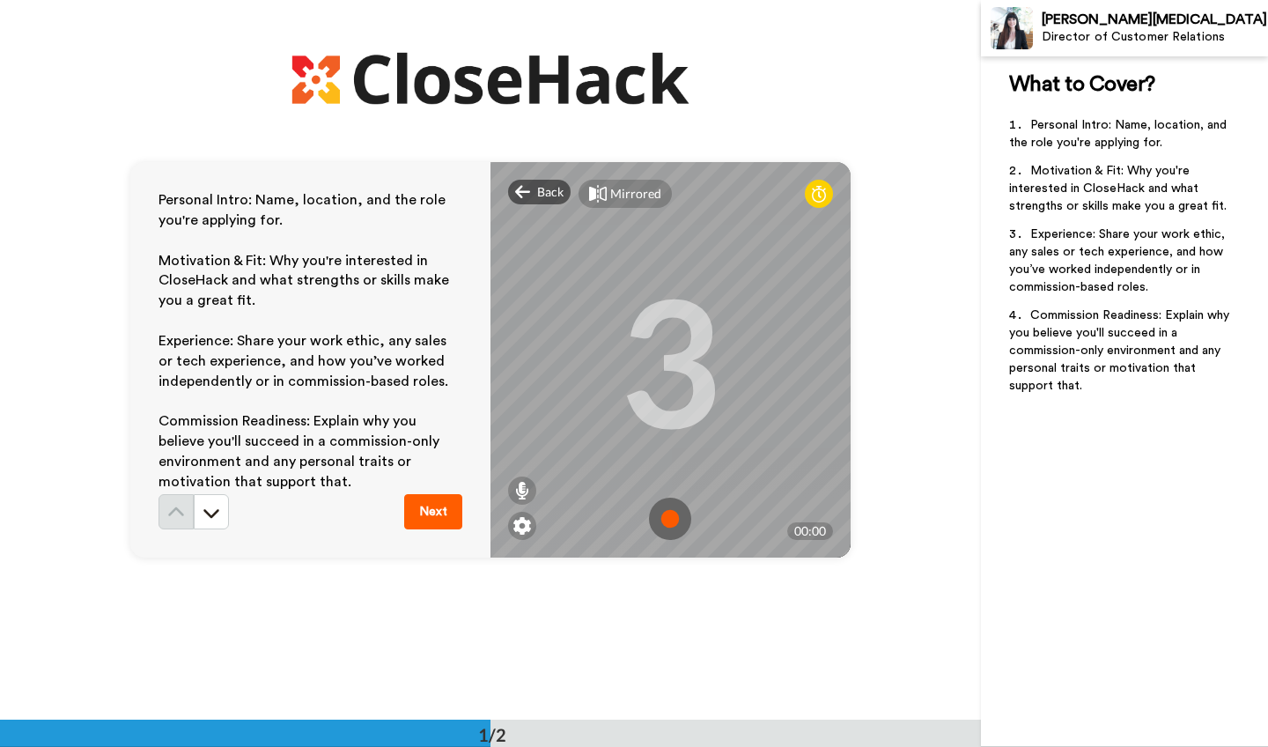
click at [672, 521] on img at bounding box center [670, 519] width 42 height 42
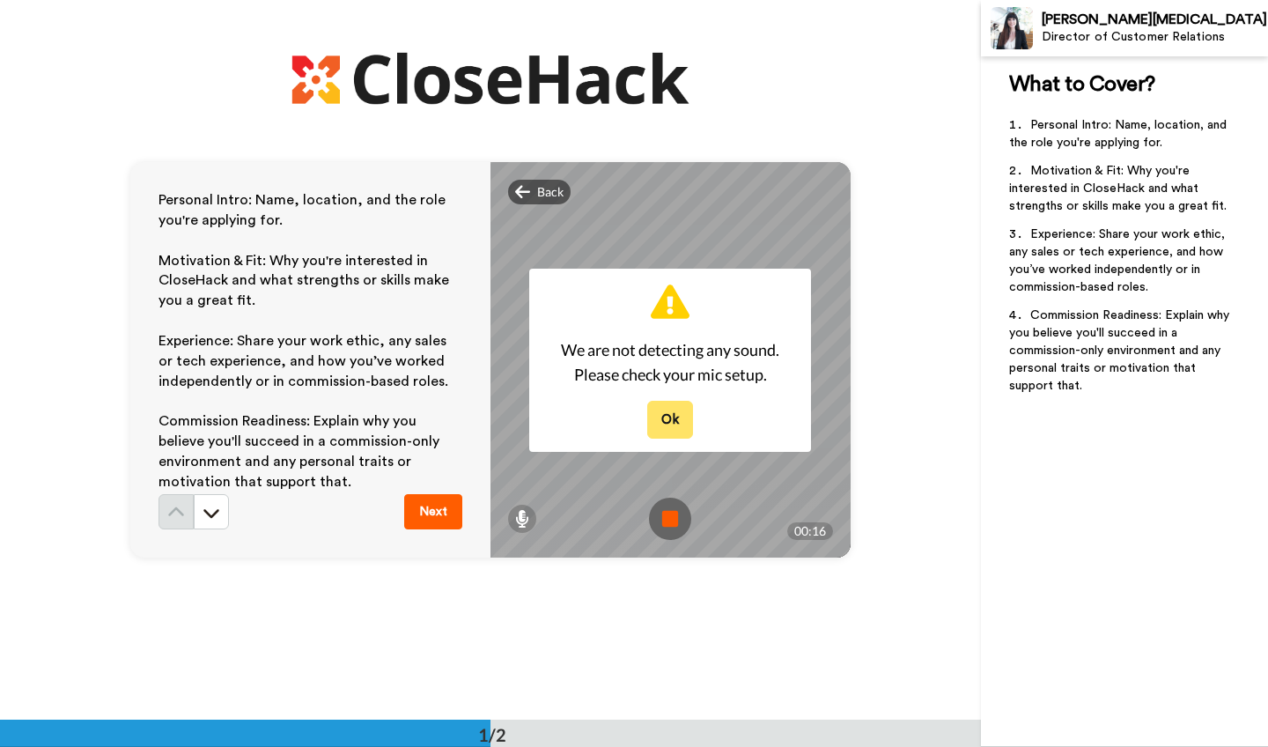
click at [671, 418] on button "Ok" at bounding box center [670, 420] width 46 height 38
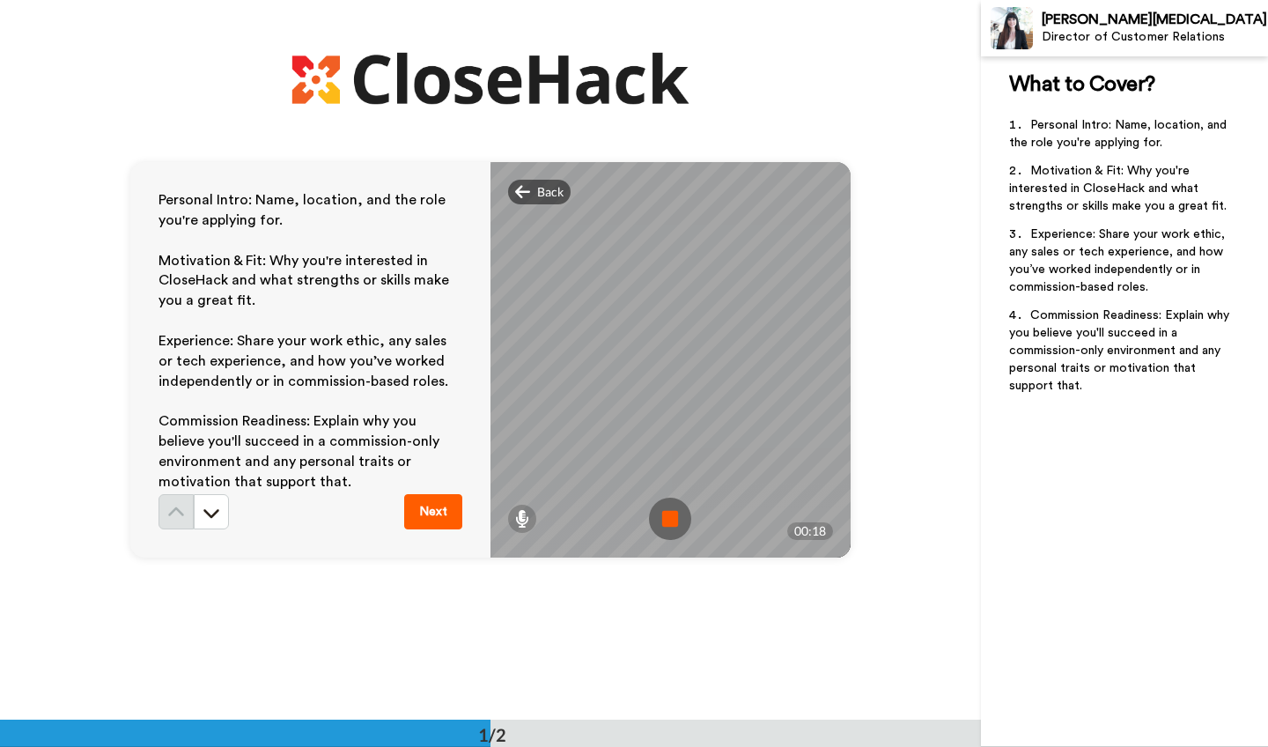
click at [672, 517] on img at bounding box center [670, 519] width 42 height 42
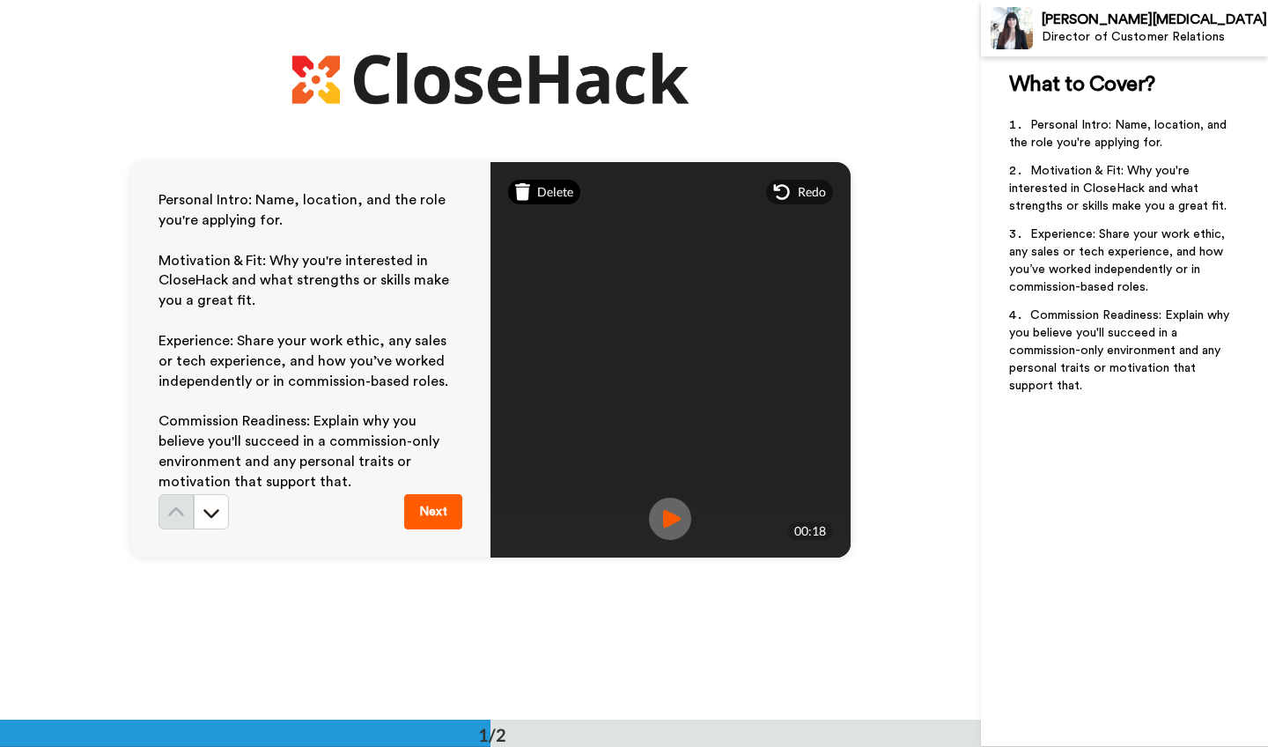
click at [537, 195] on span "Delete" at bounding box center [555, 192] width 36 height 18
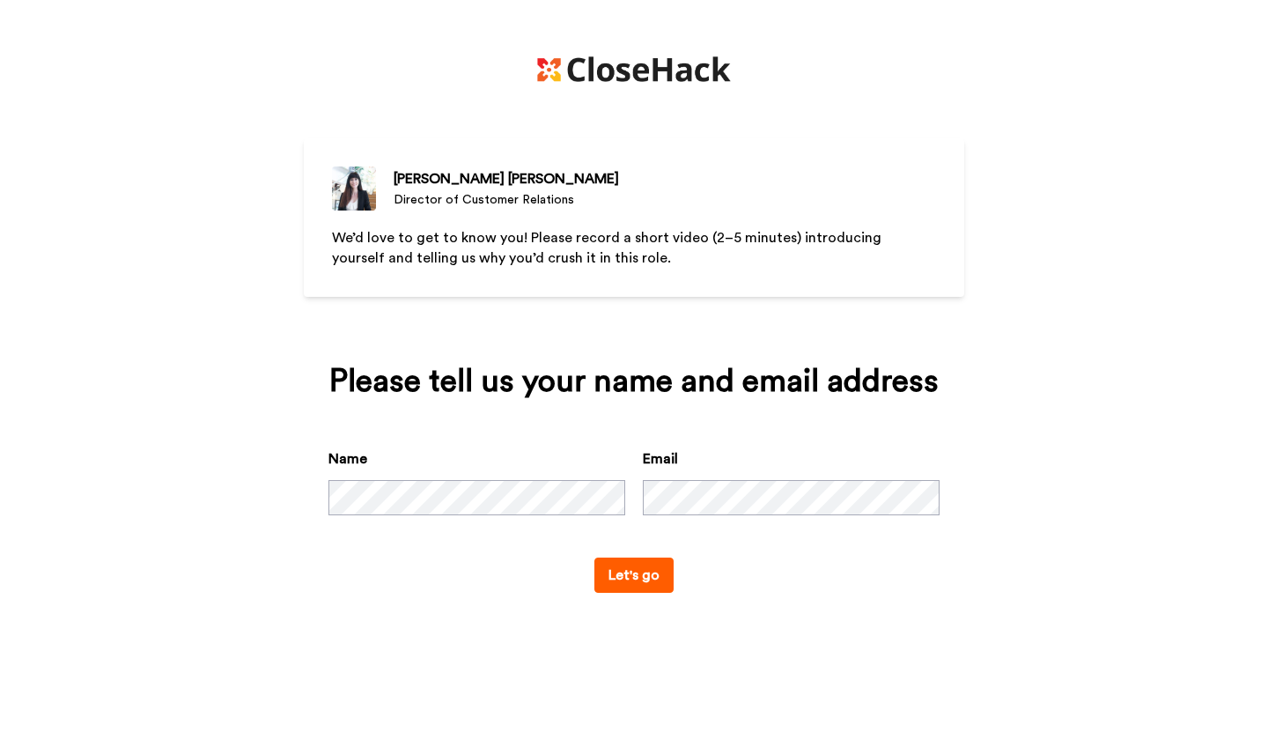
click at [637, 593] on button "Let's go" at bounding box center [633, 574] width 79 height 35
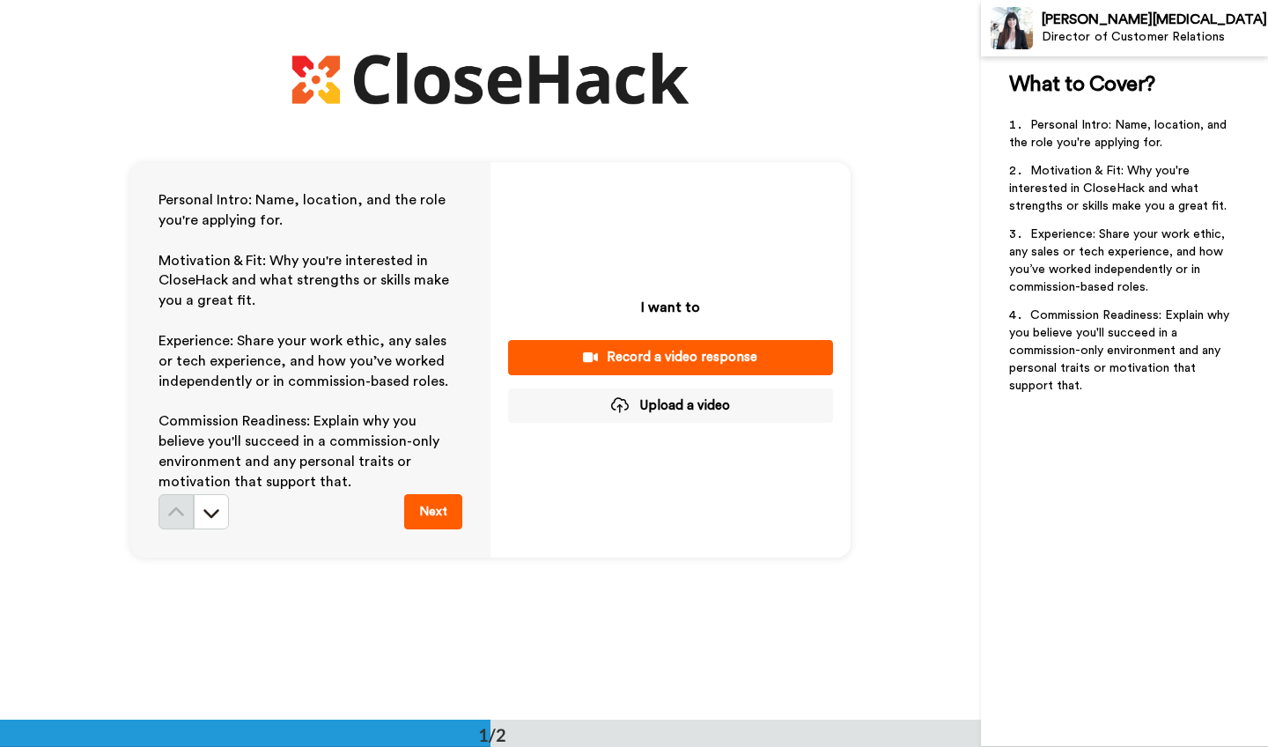
click at [634, 362] on div "Record a video response" at bounding box center [670, 357] width 297 height 18
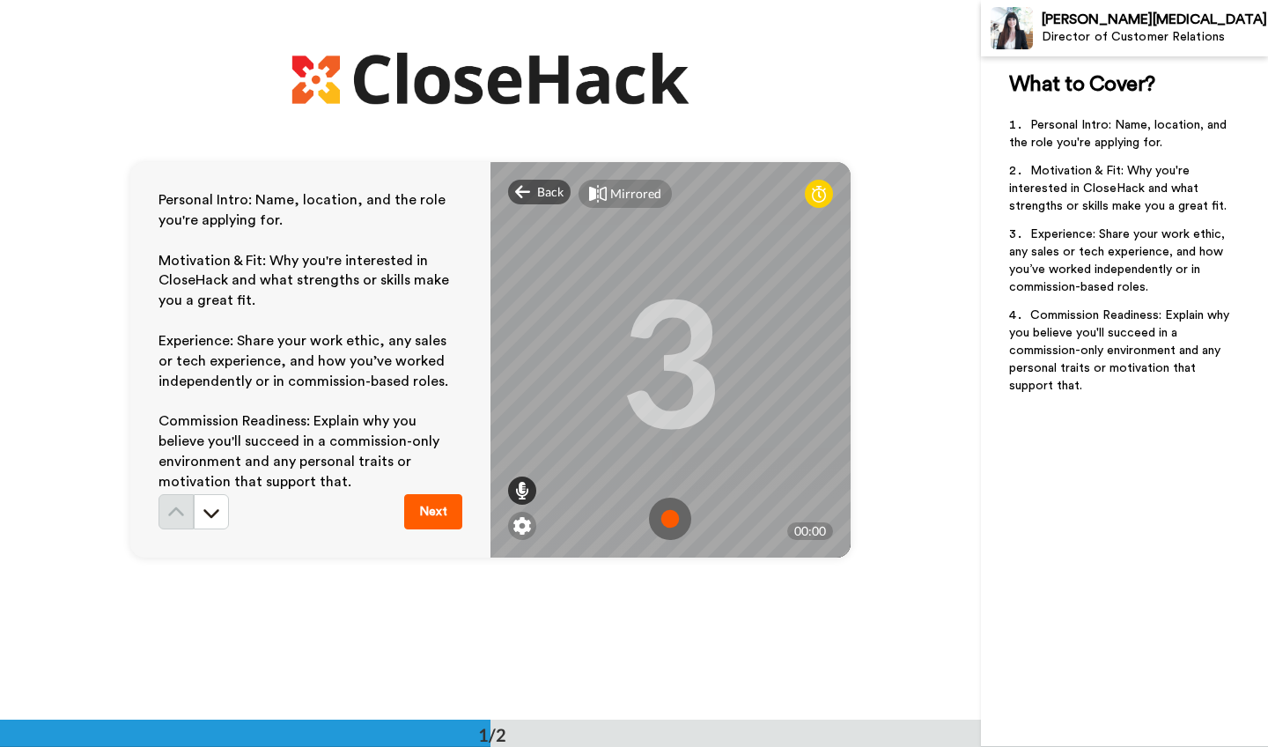
click at [522, 494] on icon at bounding box center [522, 491] width 14 height 18
click at [672, 528] on img at bounding box center [670, 519] width 42 height 42
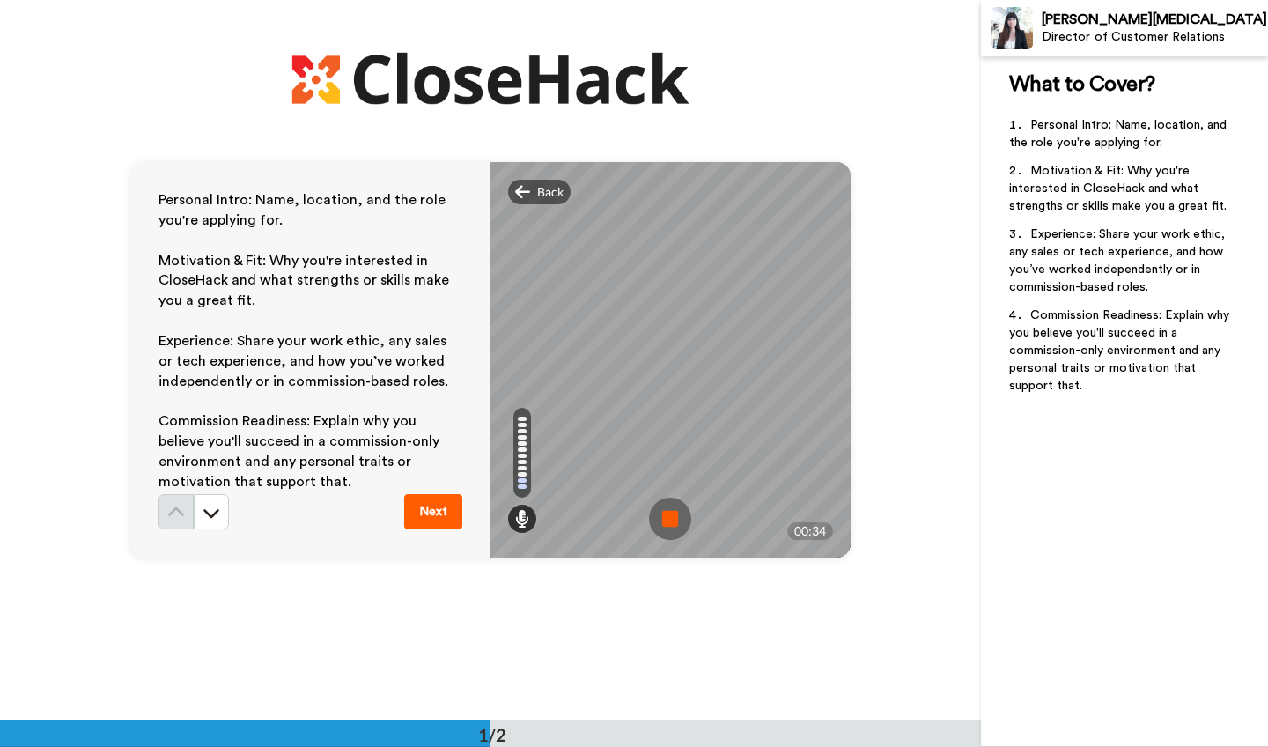
click at [665, 518] on img at bounding box center [670, 519] width 42 height 42
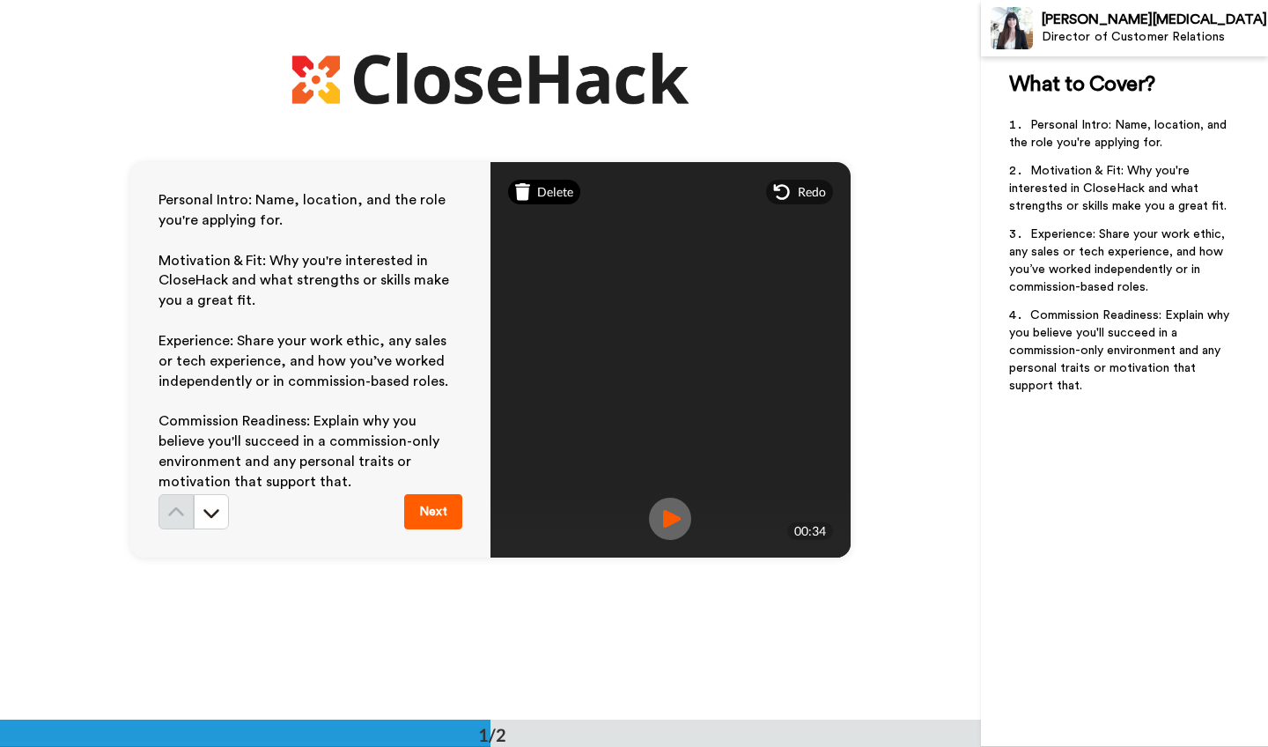
click at [535, 191] on div "Delete" at bounding box center [544, 192] width 73 height 25
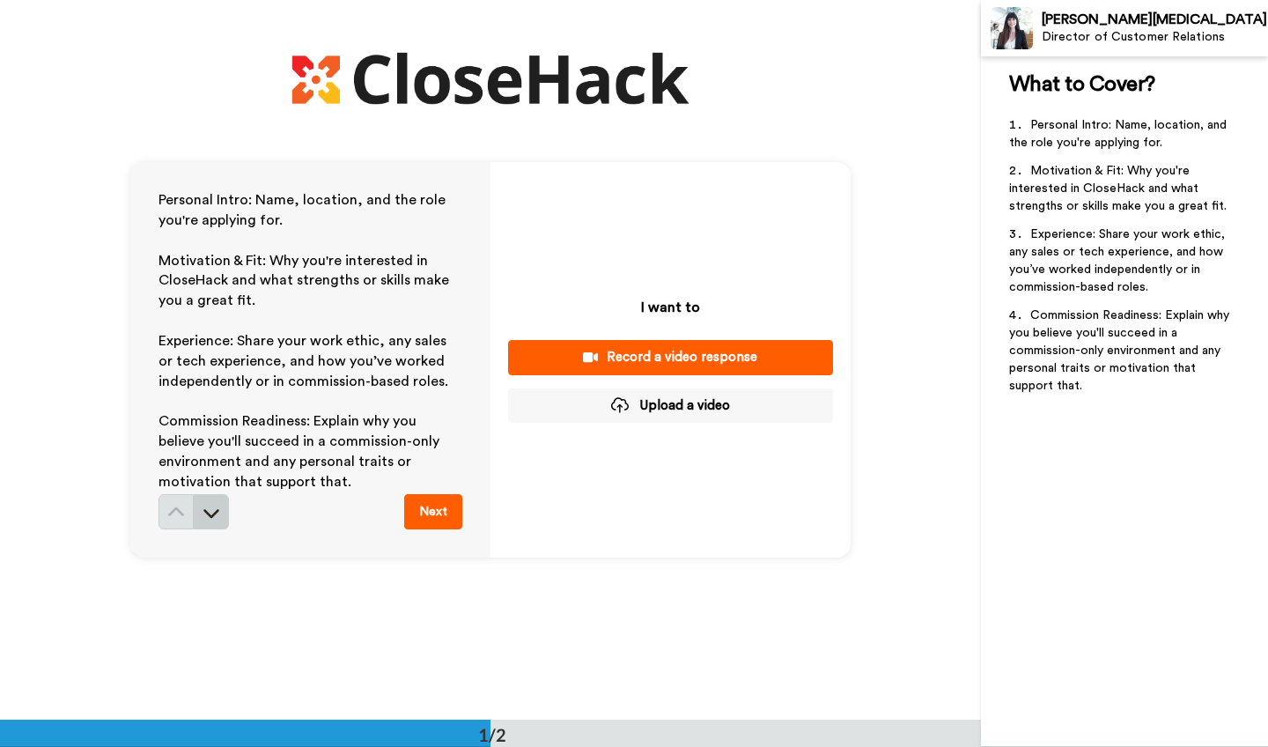
click at [210, 505] on icon at bounding box center [212, 513] width 18 height 18
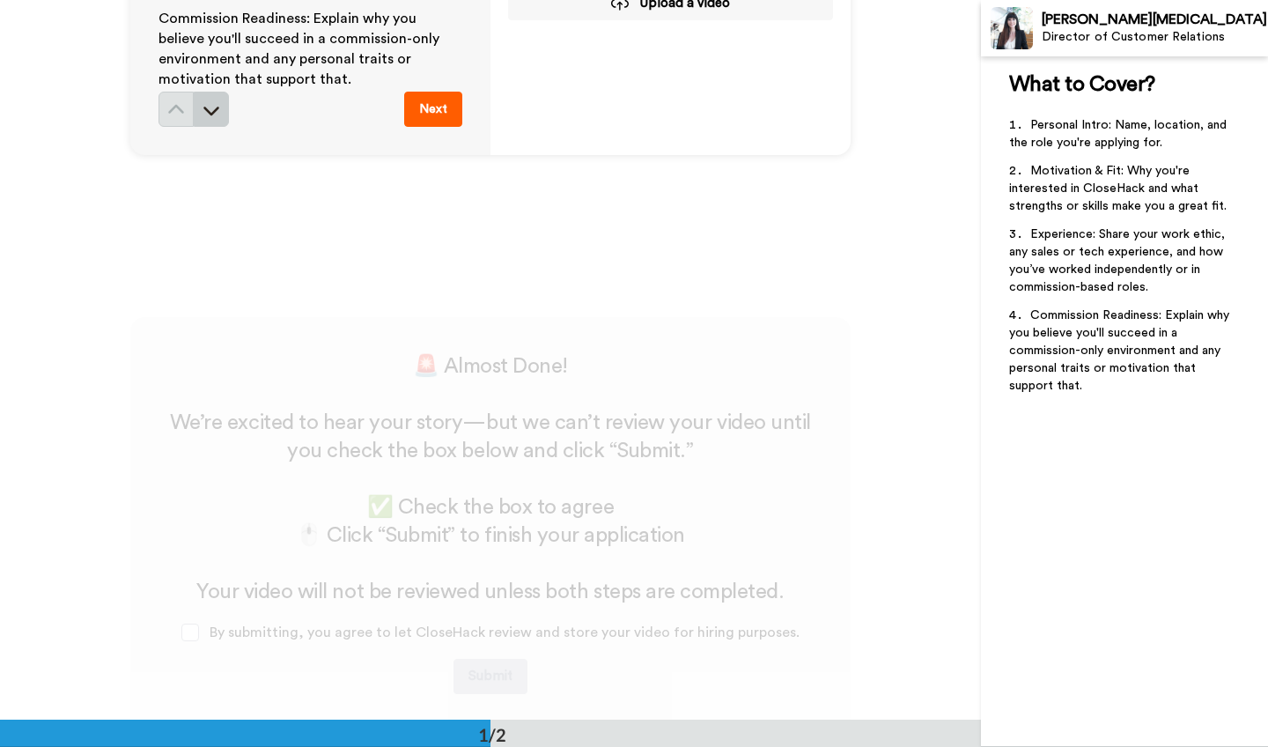
click at [210, 505] on div "🚨 Almost Done! ﻿ We’re excited to hear your story—but we can’t review your vide…" at bounding box center [490, 676] width 981 height 719
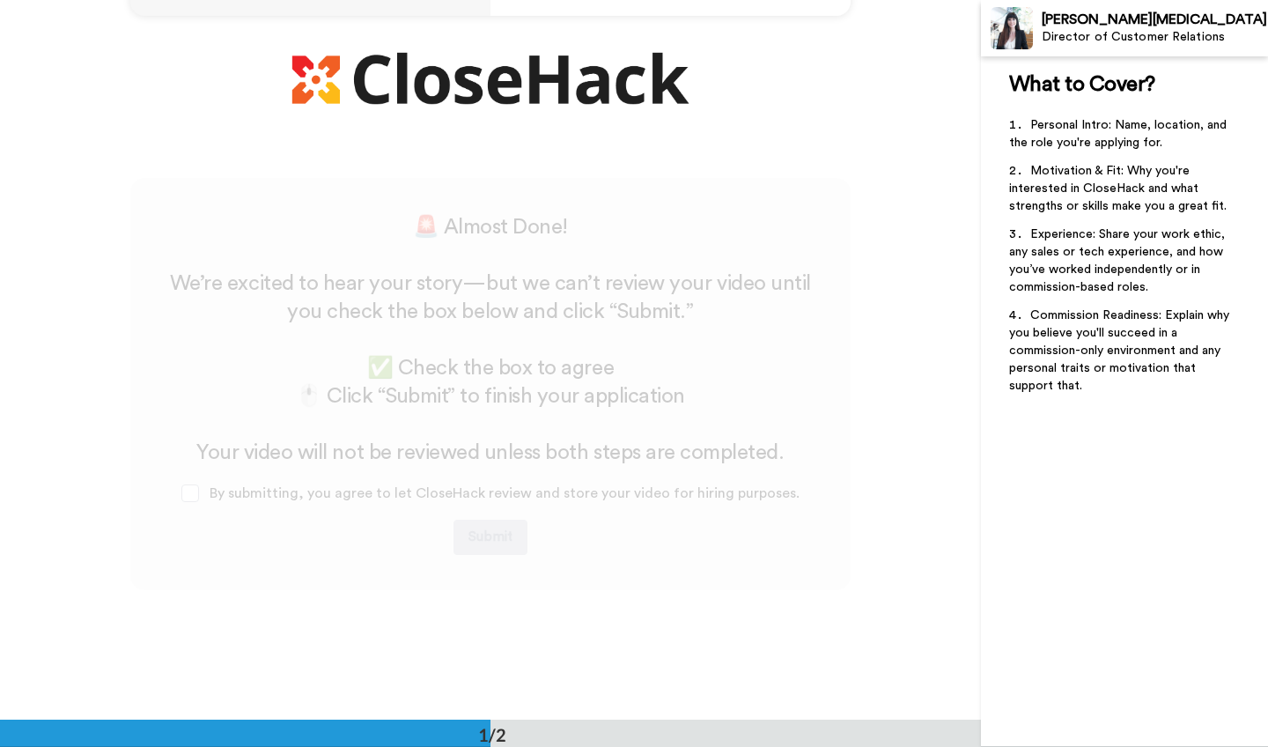
click at [210, 505] on div "🚨 Almost Done! ﻿ We’re excited to hear your story—but we can’t review your vide…" at bounding box center [491, 384] width 650 height 342
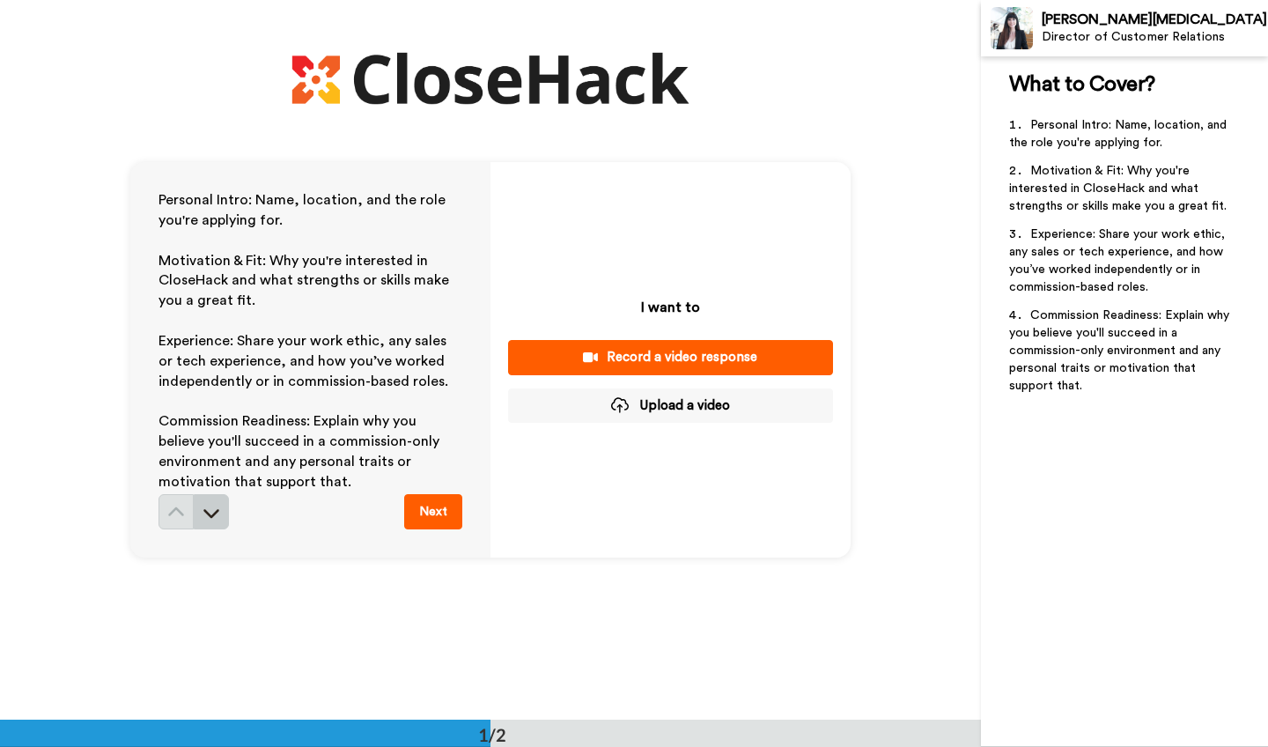
click at [217, 510] on icon at bounding box center [212, 513] width 18 height 18
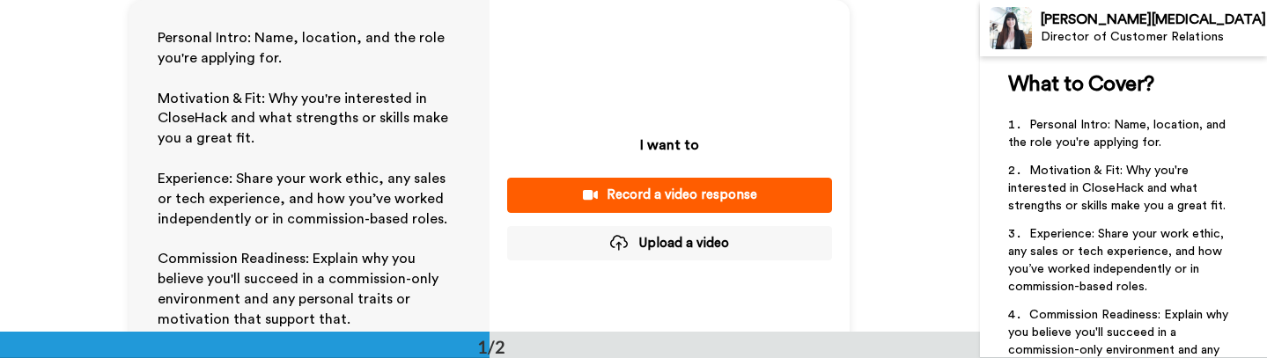
click at [697, 247] on button "Upload a video" at bounding box center [669, 243] width 325 height 34
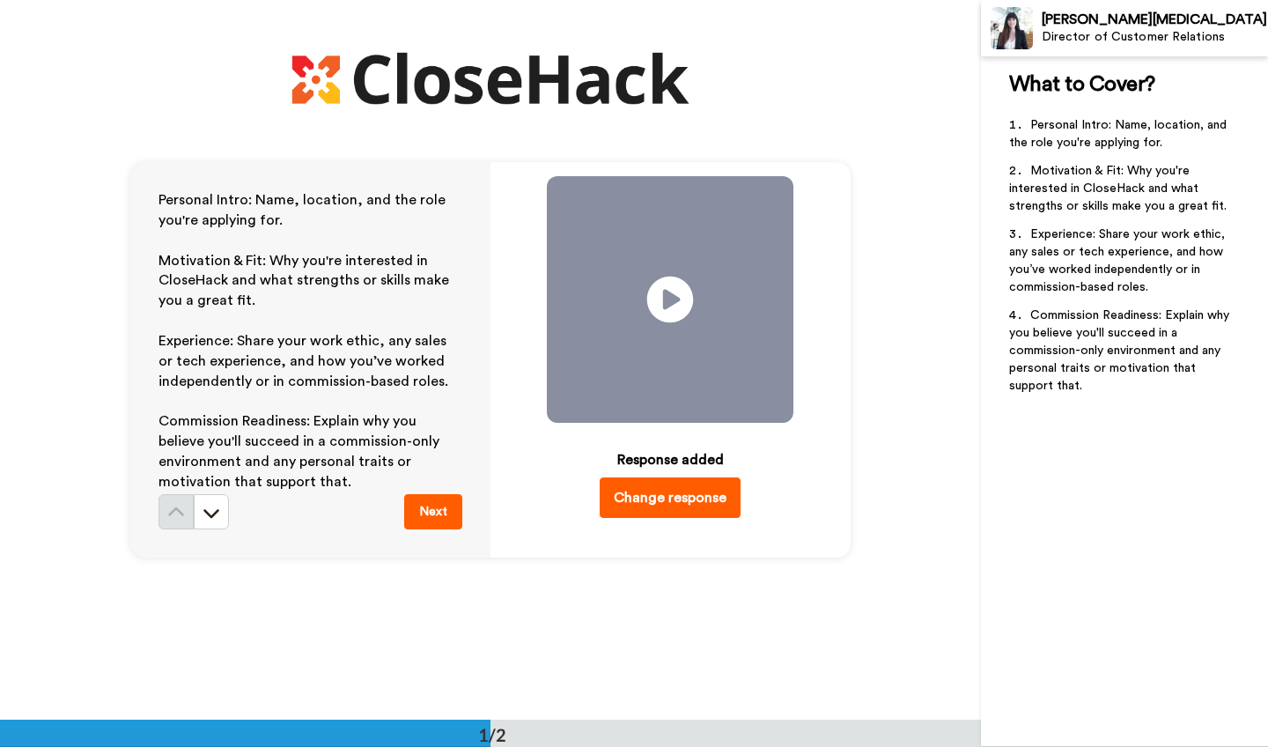
click at [672, 306] on icon "Play/Pause" at bounding box center [670, 300] width 47 height 84
click at [749, 340] on span at bounding box center [670, 299] width 247 height 247
click at [678, 306] on icon at bounding box center [670, 300] width 47 height 47
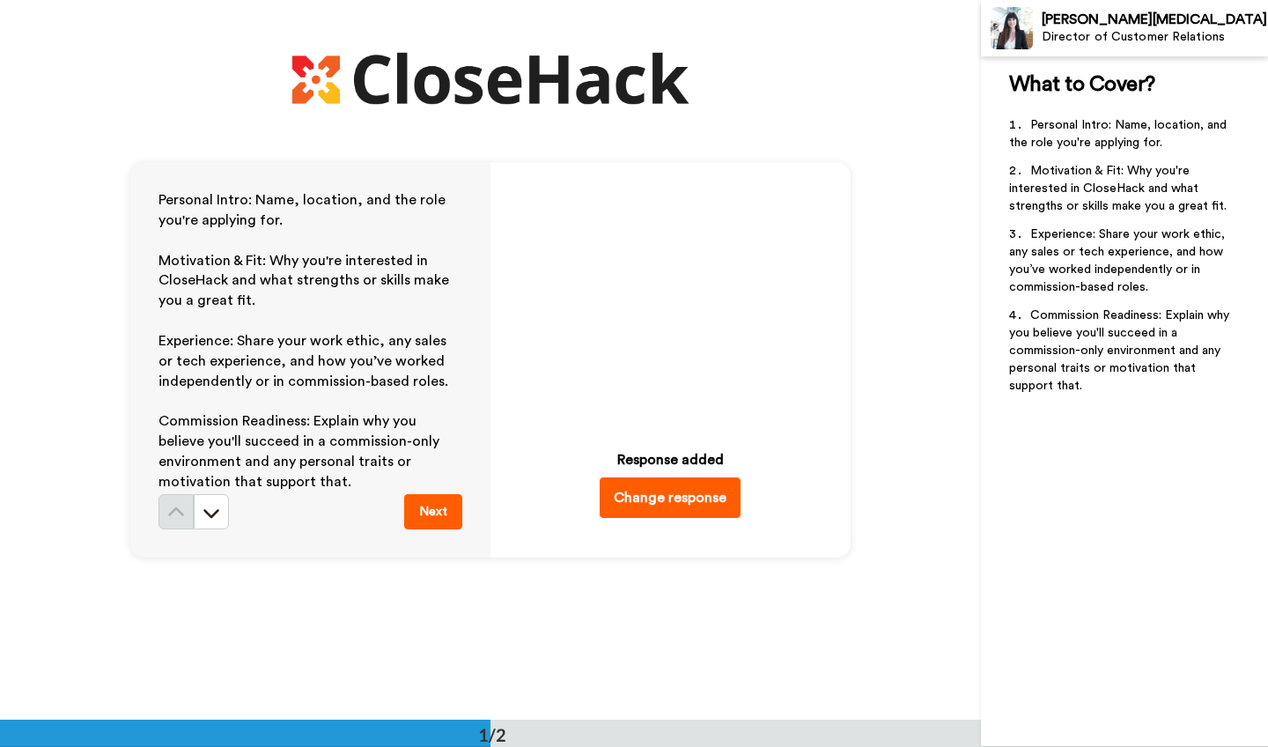
click at [631, 364] on span at bounding box center [670, 299] width 247 height 247
click at [657, 343] on span at bounding box center [670, 299] width 247 height 247
click at [436, 513] on button "Next" at bounding box center [433, 511] width 58 height 35
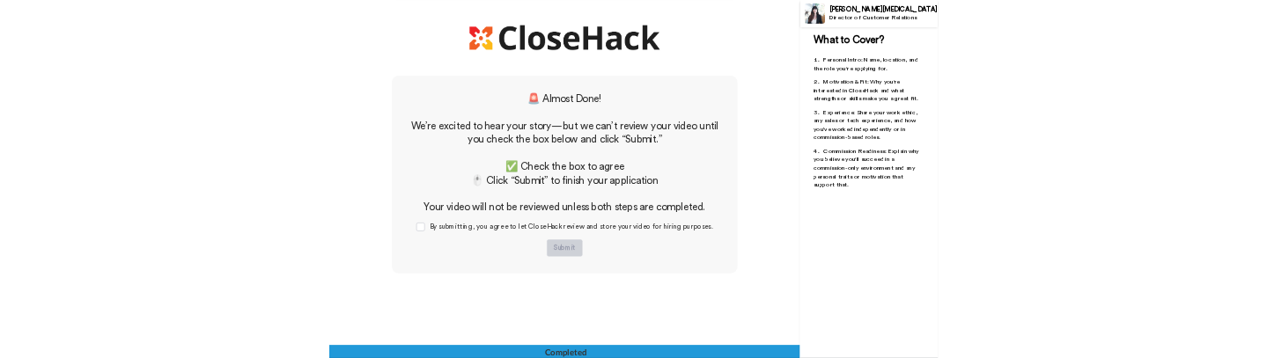
scroll to position [566, 0]
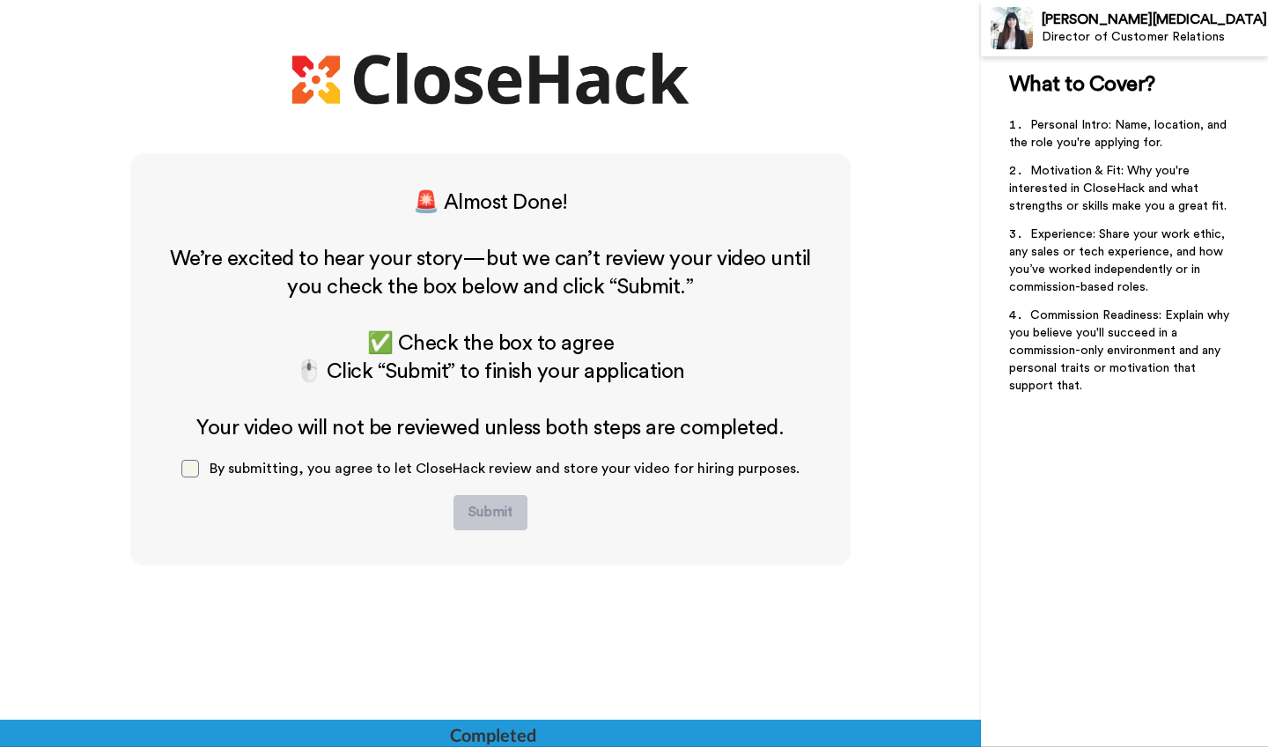
click at [197, 471] on span at bounding box center [190, 469] width 18 height 18
click at [497, 520] on button "Submit" at bounding box center [491, 512] width 74 height 35
